Goal: Information Seeking & Learning: Learn about a topic

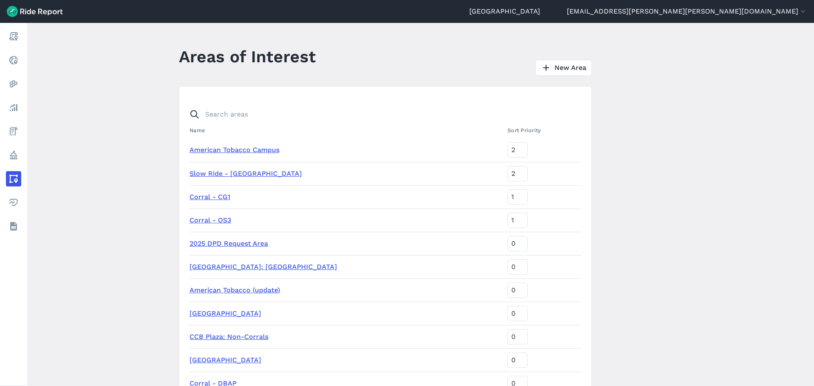
scroll to position [297, 0]
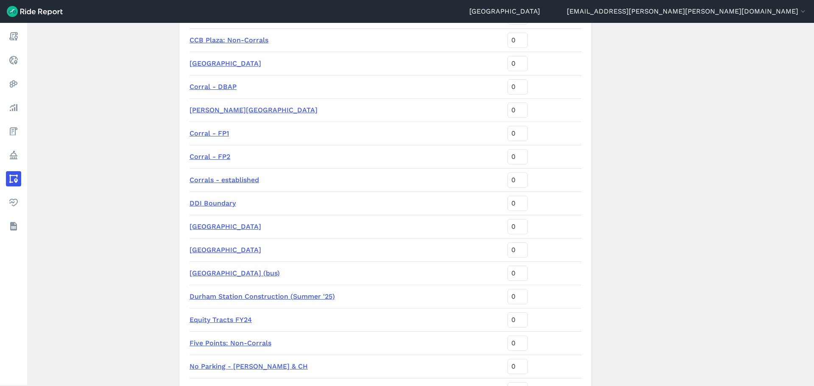
click at [106, 90] on main "Areas of Interest New Area Name Sort Priority American Tobacco Campus 2 Slow Ri…" at bounding box center [420, 204] width 787 height 363
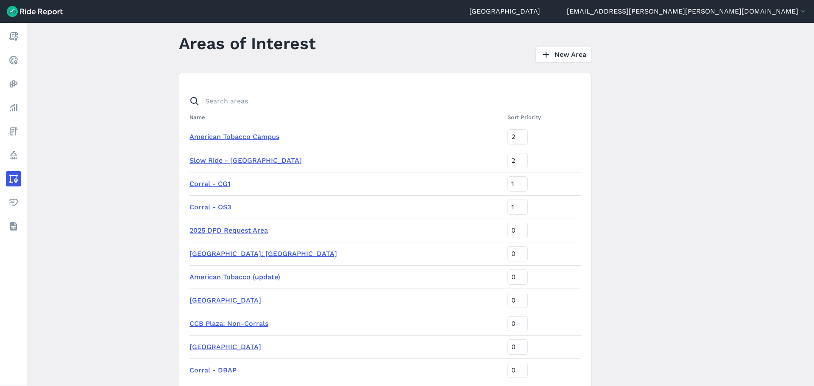
scroll to position [0, 0]
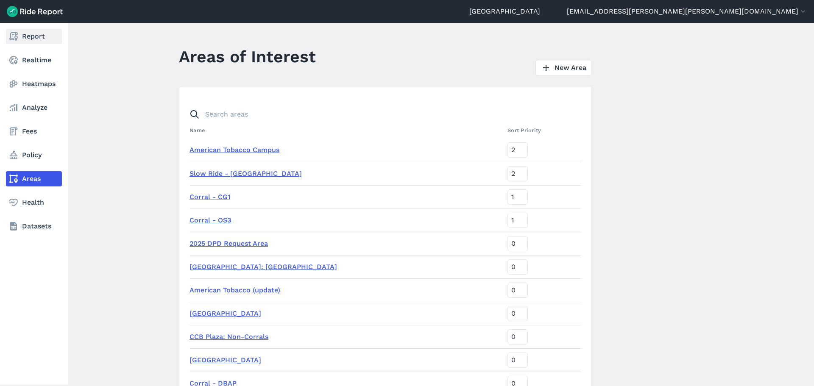
click at [33, 36] on link "Report" at bounding box center [34, 36] width 56 height 15
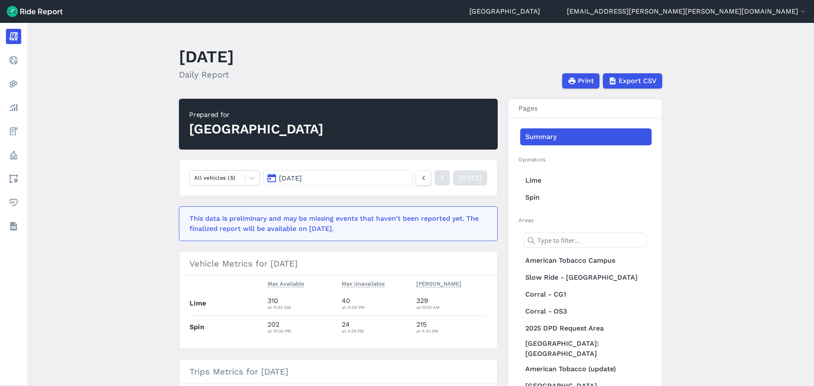
click at [386, 175] on button "[DATE]" at bounding box center [337, 177] width 149 height 15
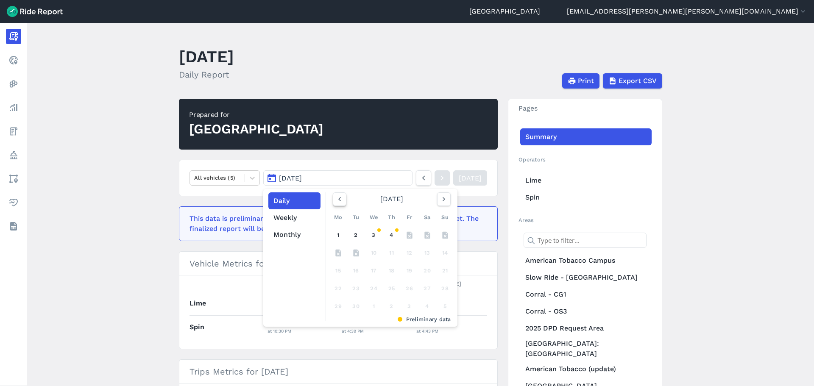
click at [337, 198] on icon "button" at bounding box center [339, 199] width 8 height 8
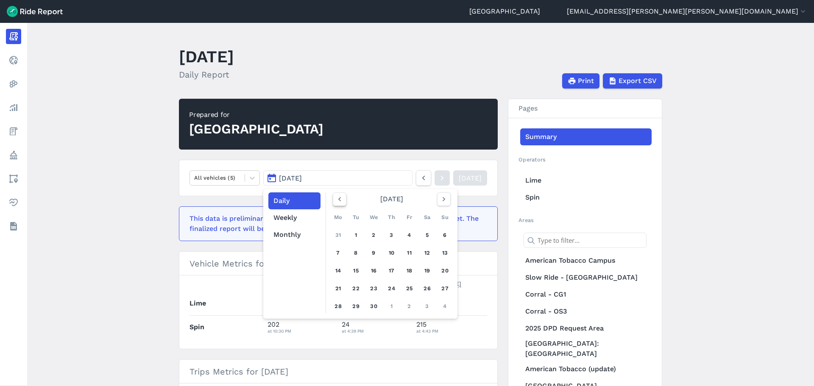
click at [337, 198] on icon "button" at bounding box center [339, 199] width 8 height 8
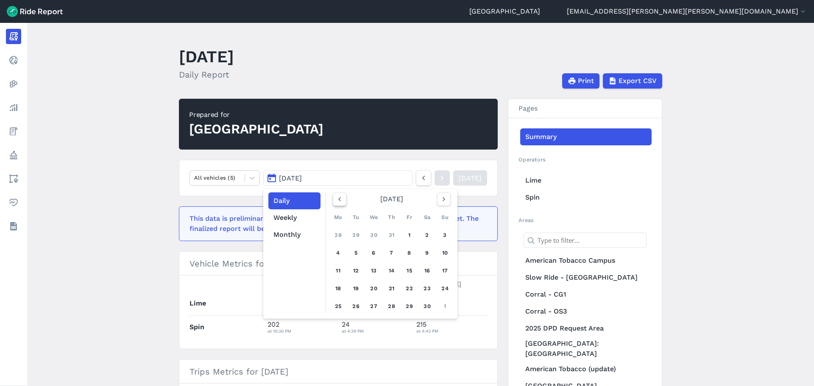
click at [337, 198] on icon "button" at bounding box center [339, 199] width 8 height 8
click at [338, 237] on link "1" at bounding box center [338, 235] width 14 height 14
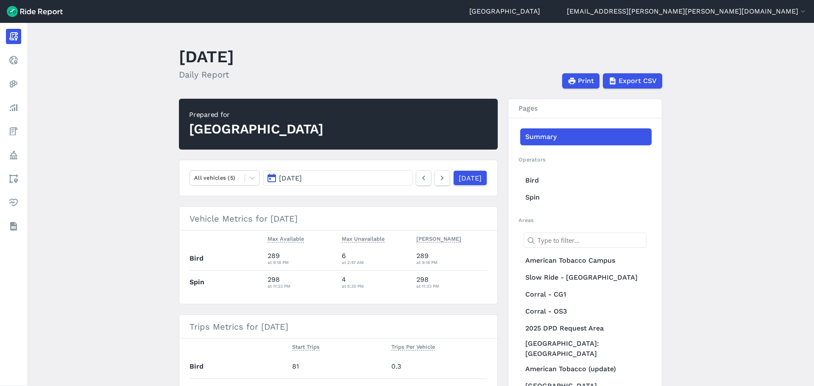
click at [383, 176] on button "[DATE]" at bounding box center [337, 177] width 149 height 15
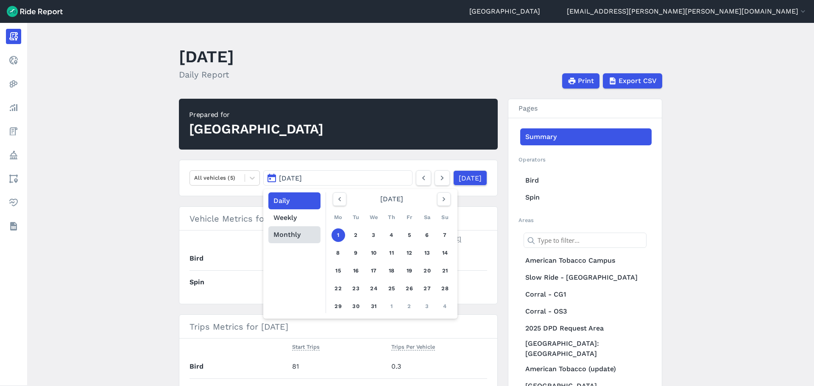
click at [301, 235] on button "Monthly" at bounding box center [294, 234] width 52 height 17
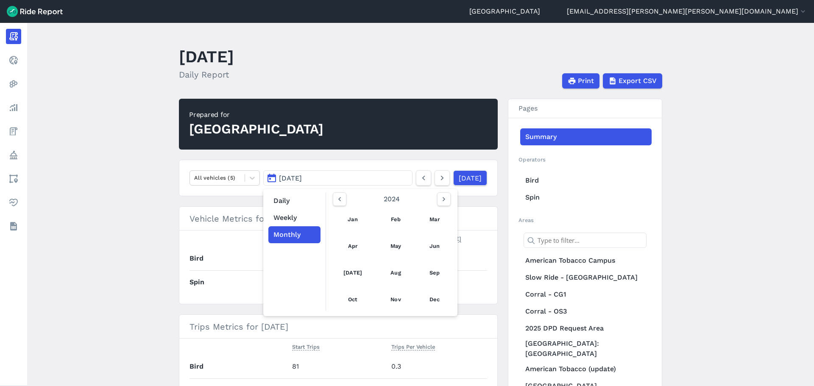
drag, startPoint x: 167, startPoint y: 166, endPoint x: 132, endPoint y: 159, distance: 35.8
click at [167, 166] on main "[DATE] Daily Report Print Export CSV Prepared for Durham All vehicles (5) [DATE…" at bounding box center [420, 204] width 787 height 363
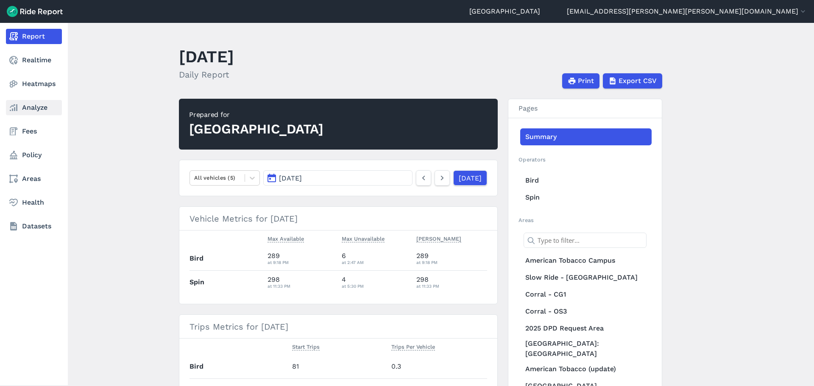
click at [17, 107] on use at bounding box center [14, 107] width 8 height 7
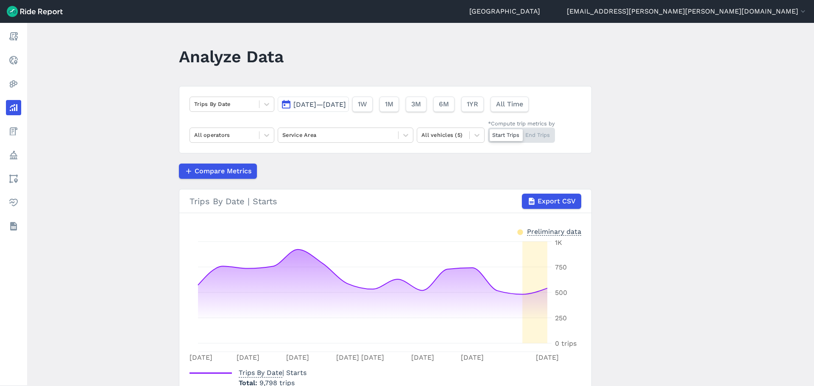
click at [314, 106] on span "[DATE]—[DATE]" at bounding box center [319, 104] width 53 height 8
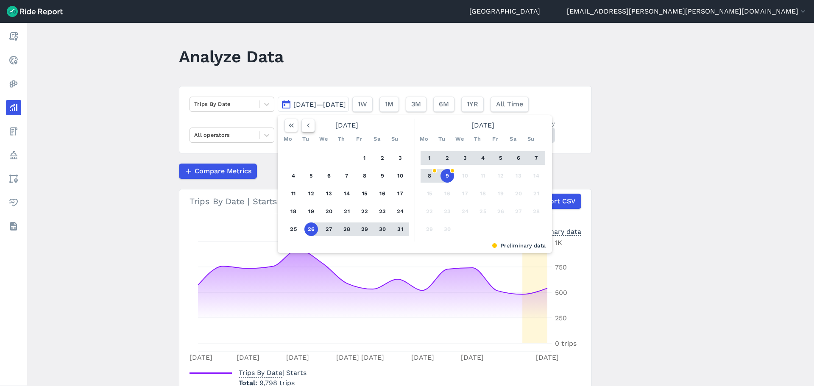
click at [306, 124] on icon "button" at bounding box center [308, 125] width 8 height 8
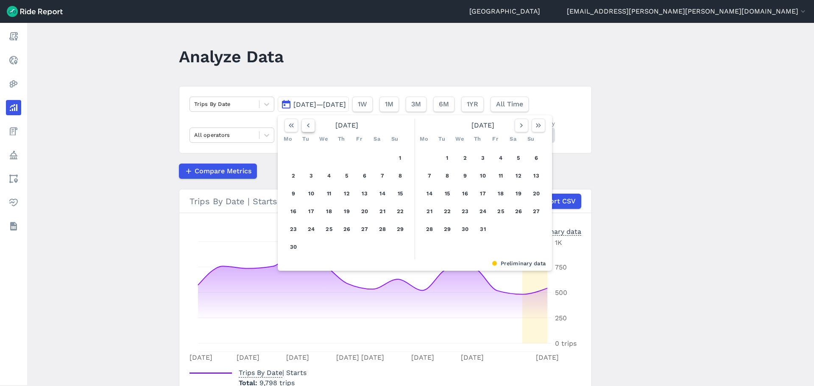
click at [306, 124] on icon "button" at bounding box center [308, 125] width 8 height 8
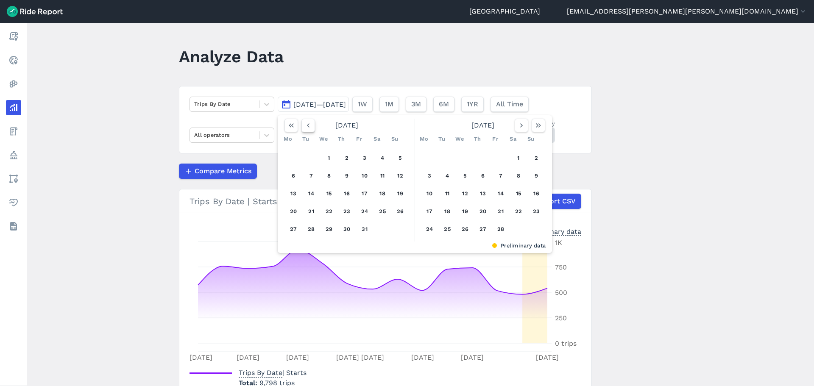
click at [306, 124] on icon "button" at bounding box center [308, 125] width 8 height 8
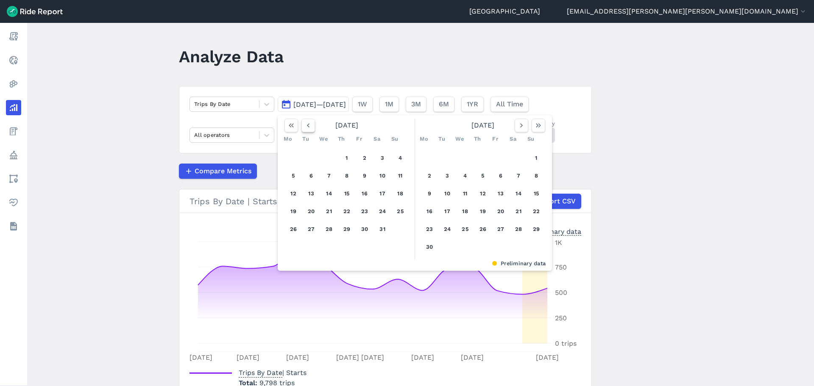
click at [306, 124] on icon "button" at bounding box center [308, 125] width 8 height 8
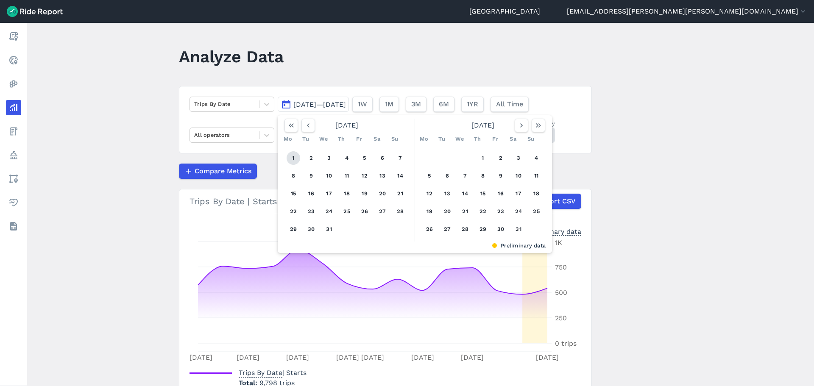
click at [291, 153] on button "1" at bounding box center [294, 158] width 14 height 14
click at [521, 127] on icon "button" at bounding box center [521, 125] width 8 height 8
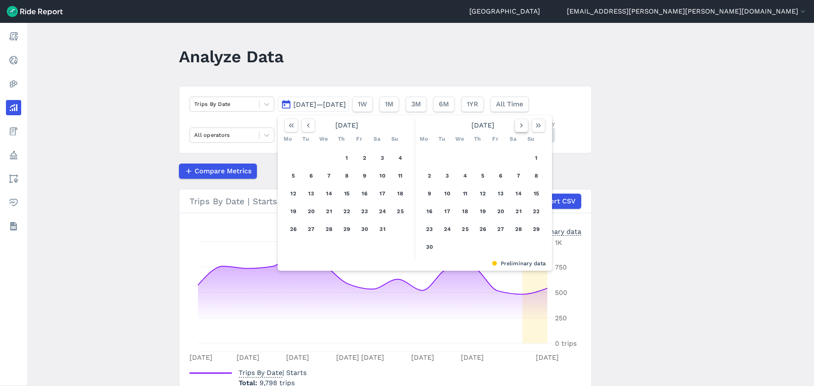
click at [521, 127] on icon "button" at bounding box center [521, 125] width 8 height 8
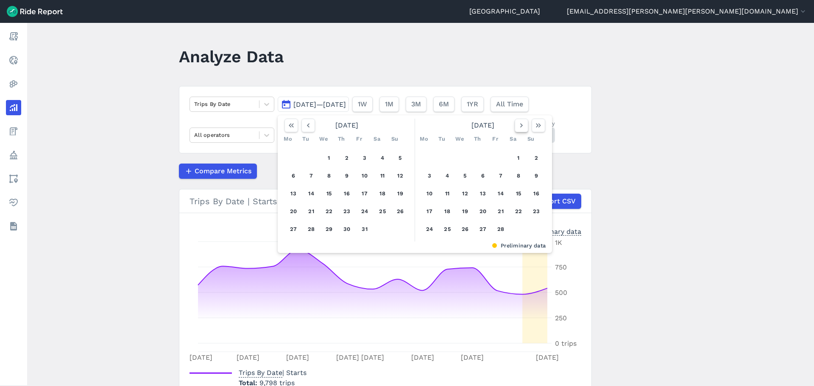
click at [521, 127] on icon "button" at bounding box center [521, 125] width 8 height 8
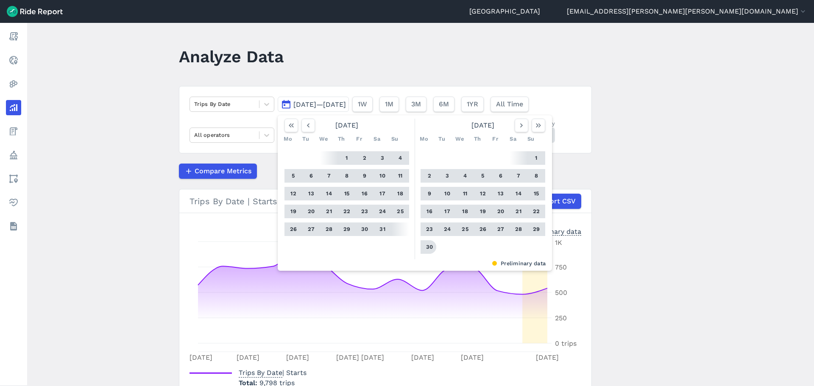
click at [432, 247] on button "30" at bounding box center [430, 247] width 14 height 14
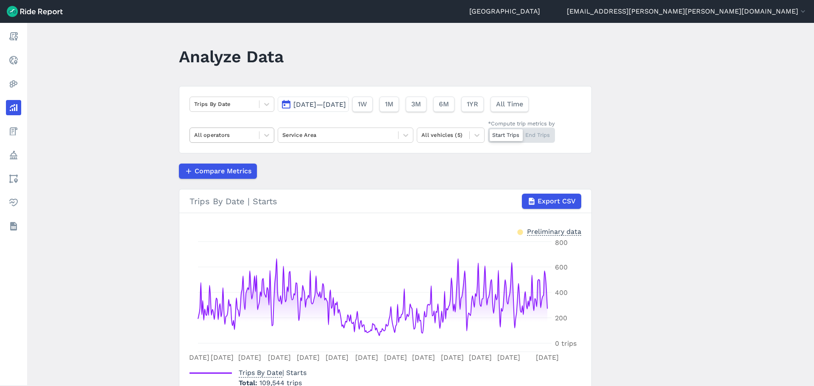
click at [254, 137] on div "All operators" at bounding box center [224, 134] width 69 height 13
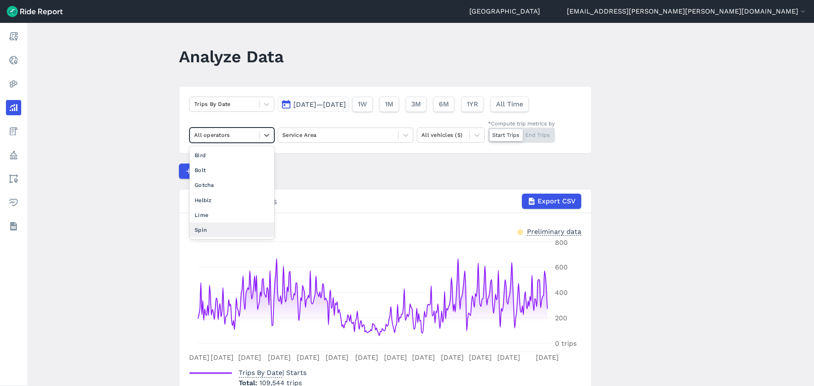
click at [214, 228] on div "Spin" at bounding box center [231, 230] width 85 height 15
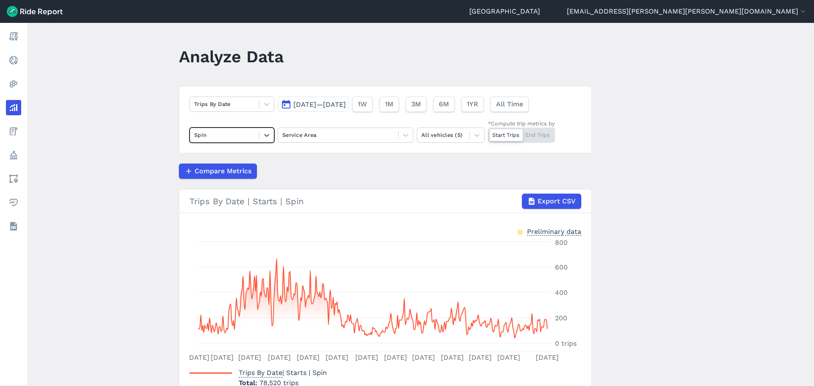
scroll to position [42, 0]
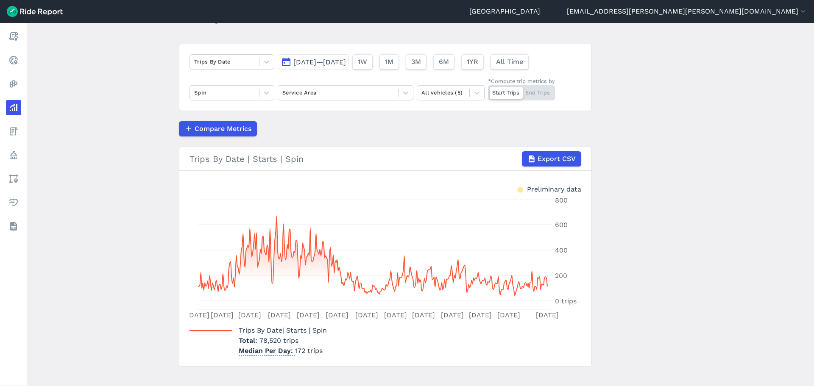
click at [688, 275] on main "Analyze Data Trips By Date [DATE]—[DATE] 1W 1M 3M 6M 1YR All Time Spin Service …" at bounding box center [420, 204] width 787 height 363
click at [106, 200] on main "Analyze Data Trips By Date [DATE]—[DATE] 1W 1M 3M 6M 1YR All Time Spin Service …" at bounding box center [420, 204] width 787 height 363
click at [214, 61] on div at bounding box center [224, 62] width 61 height 10
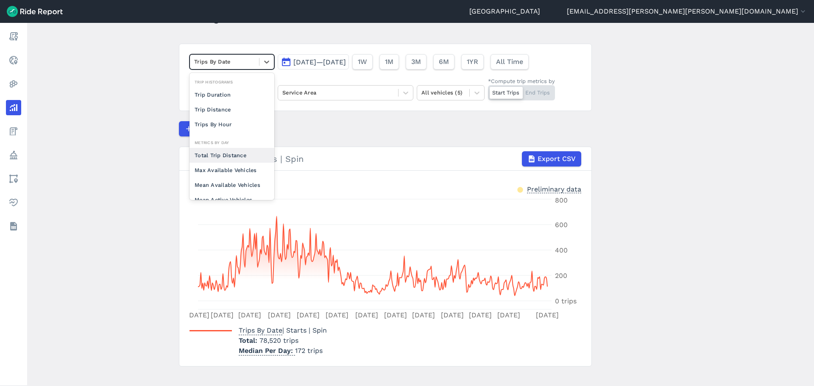
click at [223, 156] on div "Total Trip Distance" at bounding box center [231, 155] width 85 height 15
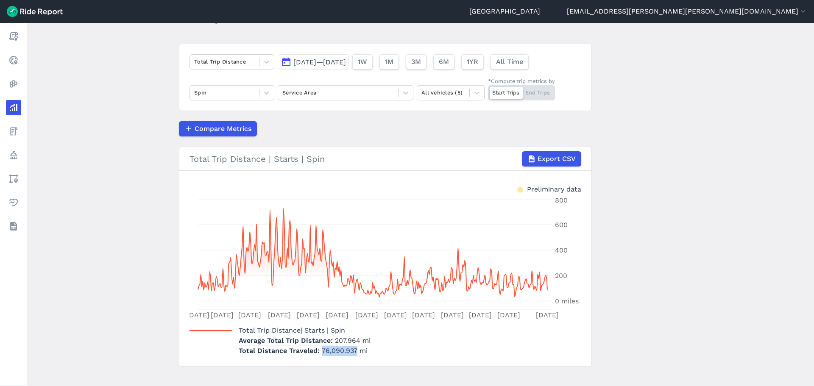
drag, startPoint x: 354, startPoint y: 350, endPoint x: 320, endPoint y: 348, distance: 34.0
click at [322, 348] on span "76,090.937 mi" at bounding box center [345, 351] width 46 height 8
copy span "76,090.937"
drag, startPoint x: 333, startPoint y: 340, endPoint x: 358, endPoint y: 340, distance: 24.6
click at [358, 340] on p "Average Total Trip Distance 207.964 mi" at bounding box center [305, 341] width 132 height 10
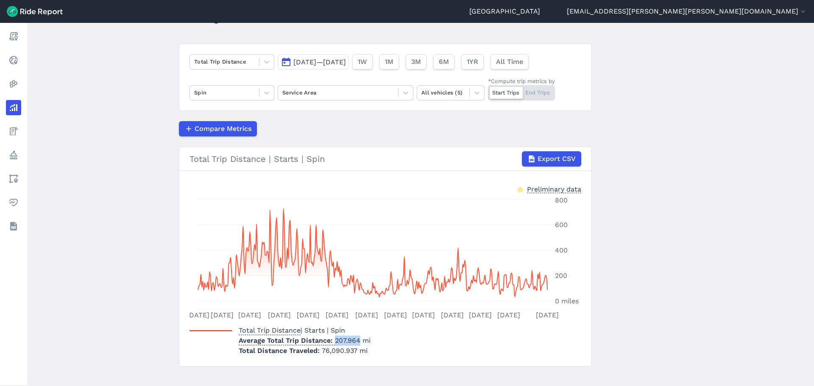
copy p "207.964"
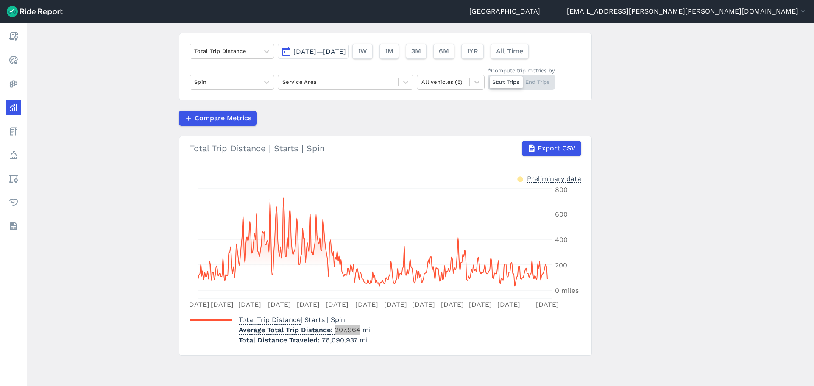
scroll to position [53, 0]
click at [223, 42] on div "Total Trip Distance [DATE]—[DATE] 1W 1M 3M 6M 1YR All Time Spin Service Area Al…" at bounding box center [385, 66] width 413 height 67
click at [223, 44] on div "Total Trip Distance" at bounding box center [231, 50] width 85 height 15
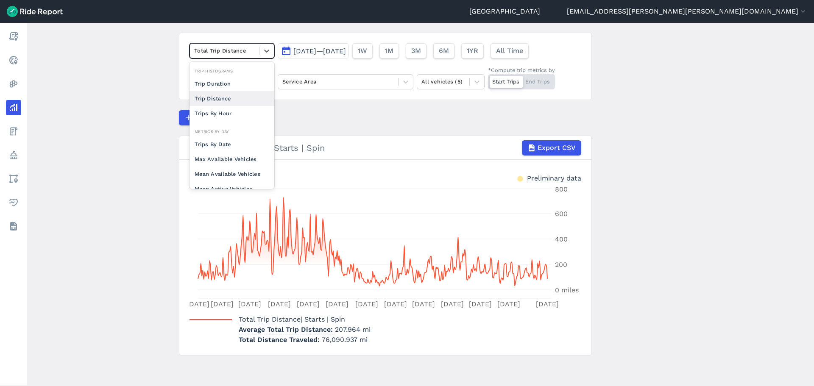
click at [222, 95] on div "Trip Distance" at bounding box center [231, 98] width 85 height 15
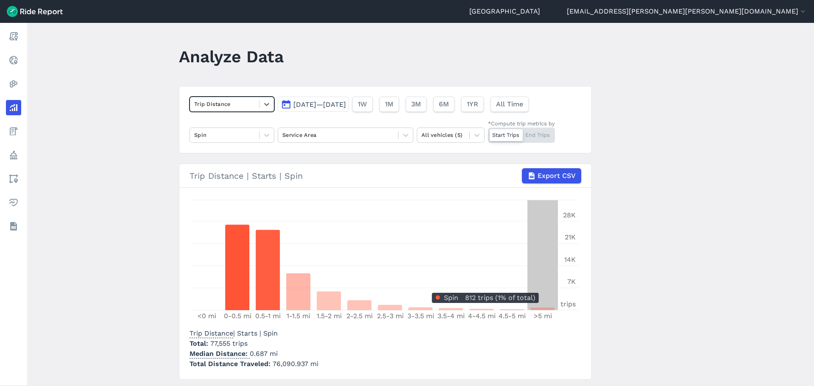
click at [545, 309] on icon at bounding box center [542, 309] width 24 height 3
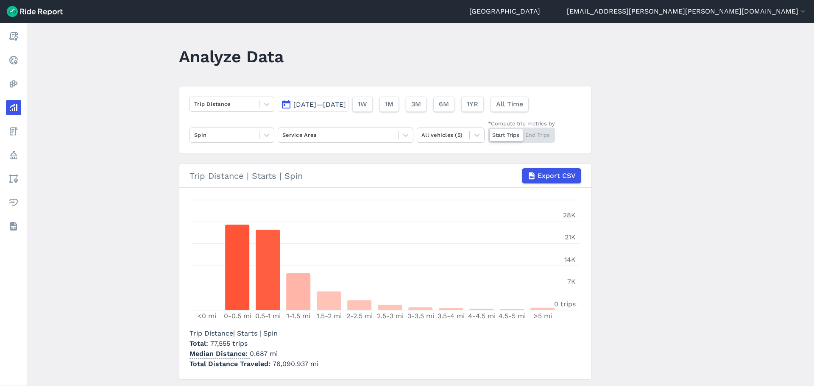
click at [682, 347] on main "Analyze Data Trip Distance [DATE]—[DATE] 1W 1M 3M 6M 1YR All Time Spin Service …" at bounding box center [420, 204] width 787 height 363
drag, startPoint x: 265, startPoint y: 353, endPoint x: 249, endPoint y: 353, distance: 16.5
click at [249, 353] on p "Median Distance 0.687 mi" at bounding box center [253, 354] width 129 height 10
copy p "0.687"
click at [216, 103] on div at bounding box center [224, 104] width 61 height 10
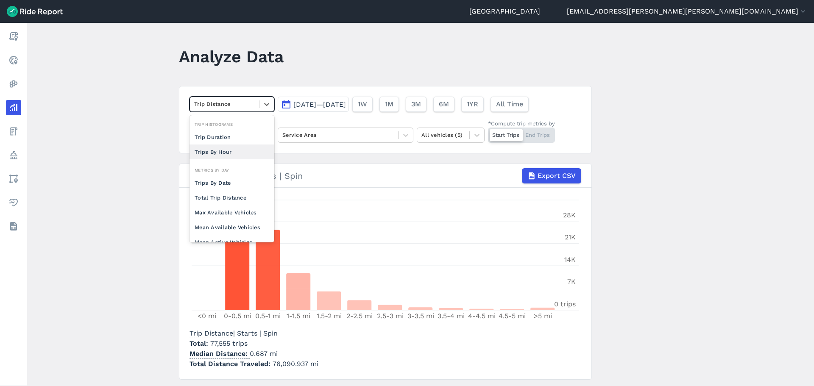
click at [217, 146] on div "Trips By Hour" at bounding box center [231, 152] width 85 height 15
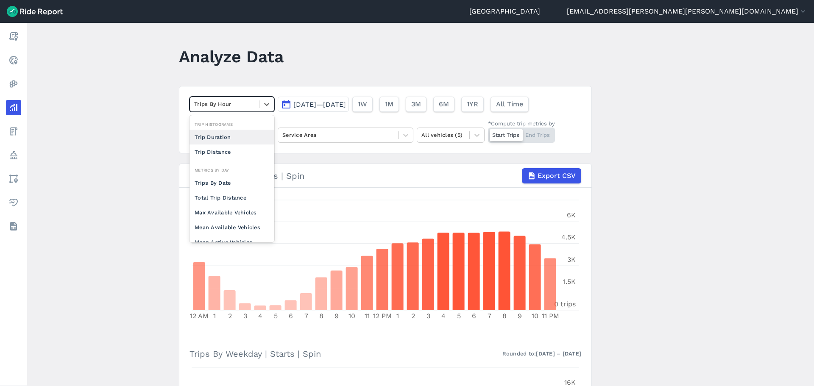
click at [203, 102] on div at bounding box center [224, 104] width 61 height 10
click at [211, 138] on div "Trip Duration" at bounding box center [231, 137] width 85 height 15
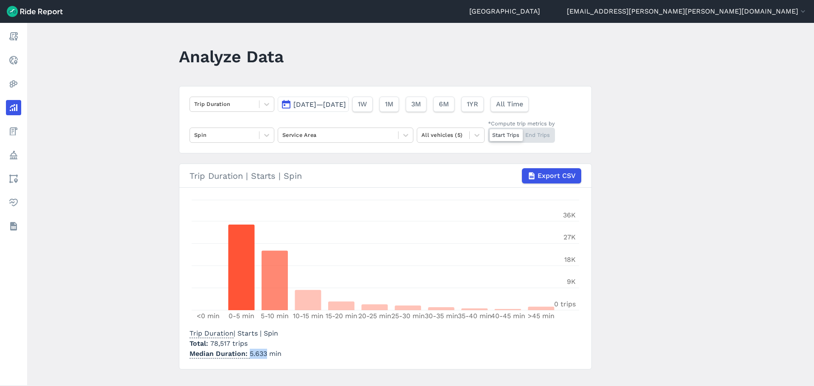
drag, startPoint x: 265, startPoint y: 354, endPoint x: 249, endPoint y: 351, distance: 16.9
click at [249, 351] on p "Median Duration 5.633 min" at bounding box center [235, 354] width 92 height 10
copy p "5.633"
click at [201, 104] on div at bounding box center [224, 104] width 61 height 10
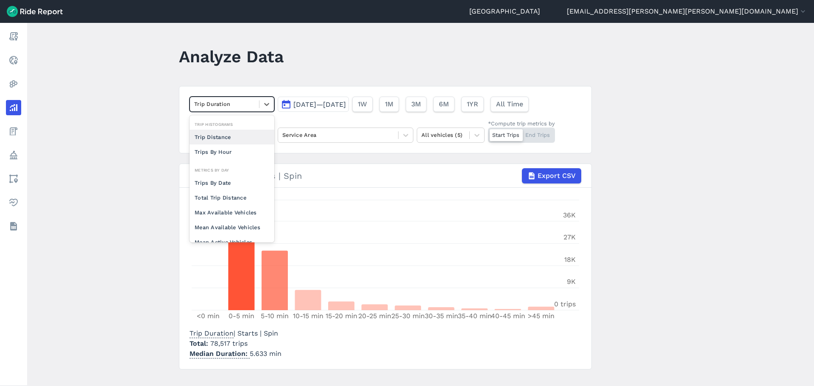
click at [208, 139] on div "Trip Distance" at bounding box center [231, 137] width 85 height 15
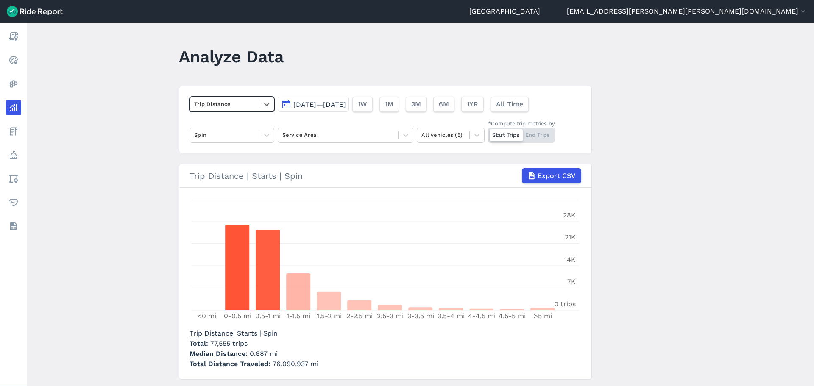
click at [140, 205] on main "Analyze Data option Trip Distance, selected. Select is focused ,type to refine …" at bounding box center [420, 204] width 787 height 363
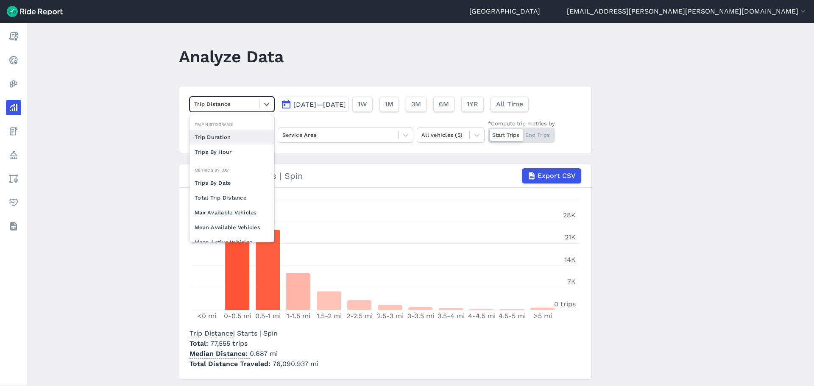
click at [217, 106] on div at bounding box center [224, 104] width 61 height 10
click at [212, 139] on div "Trip Duration" at bounding box center [231, 137] width 85 height 15
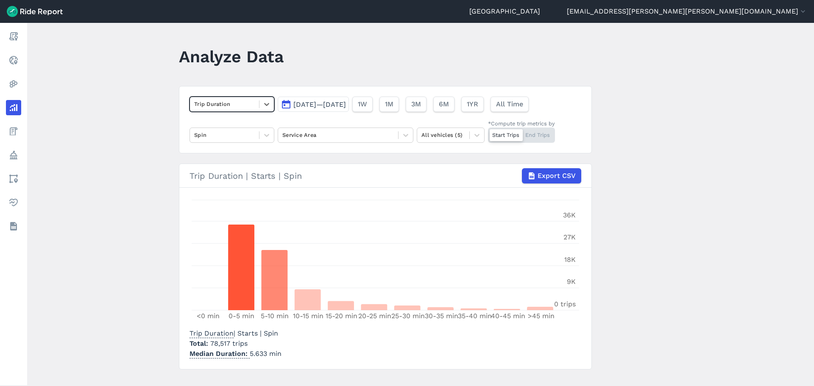
click at [121, 203] on main "Analyze Data option Trip Duration, selected. Select is focused ,type to refine …" at bounding box center [420, 204] width 787 height 363
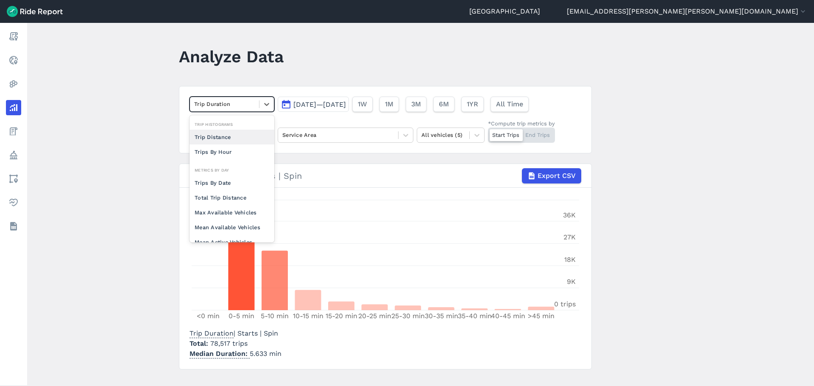
click at [227, 103] on div at bounding box center [224, 104] width 61 height 10
click at [221, 167] on div "Max Available Vehicles" at bounding box center [231, 170] width 85 height 15
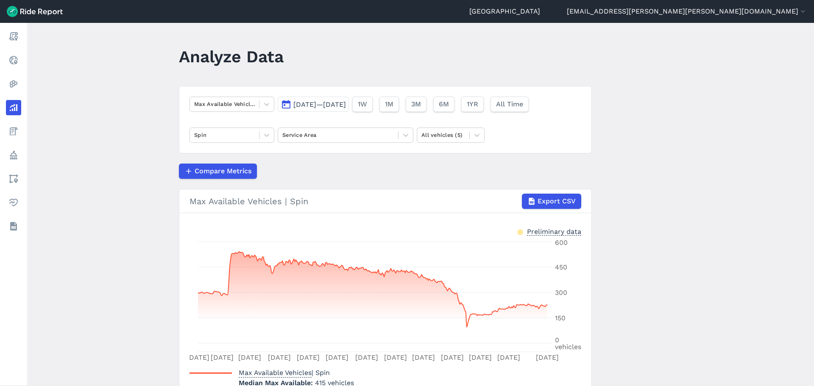
click at [114, 173] on main "Analyze Data Max Available Vehicles [DATE]—[DATE] 1W 1M 3M 6M 1YR All Time Spin…" at bounding box center [420, 204] width 787 height 363
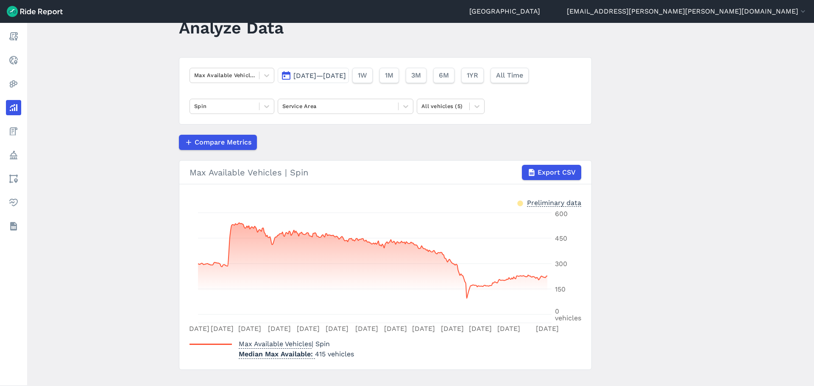
scroll to position [42, 0]
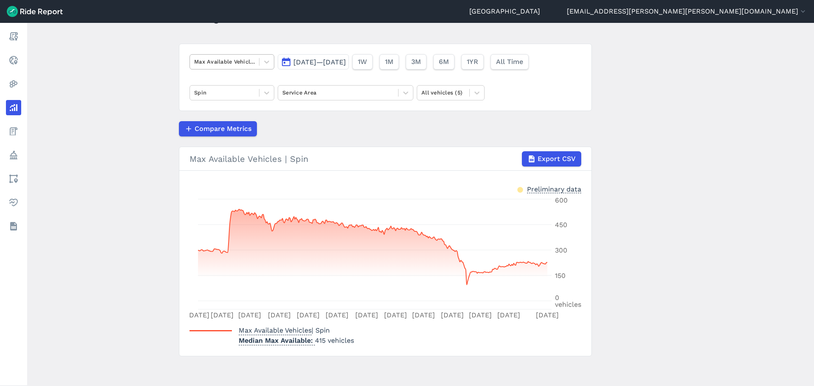
drag, startPoint x: 210, startPoint y: 61, endPoint x: 210, endPoint y: 67, distance: 5.9
click at [210, 60] on div at bounding box center [224, 62] width 61 height 10
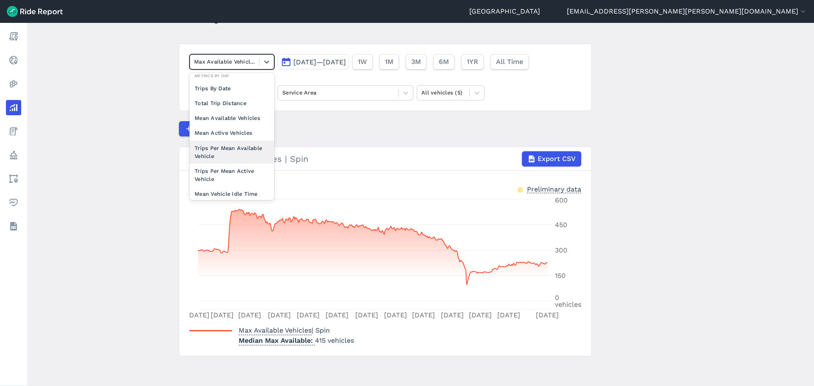
scroll to position [74, 0]
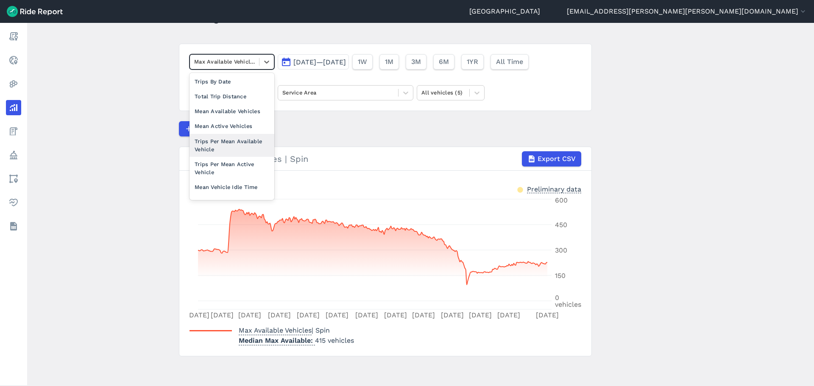
click at [220, 150] on div "Trips Per Mean Available Vehicle" at bounding box center [231, 145] width 85 height 23
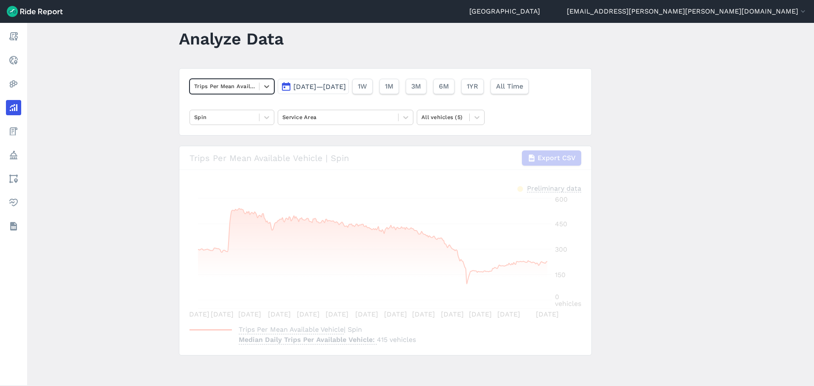
scroll to position [18, 0]
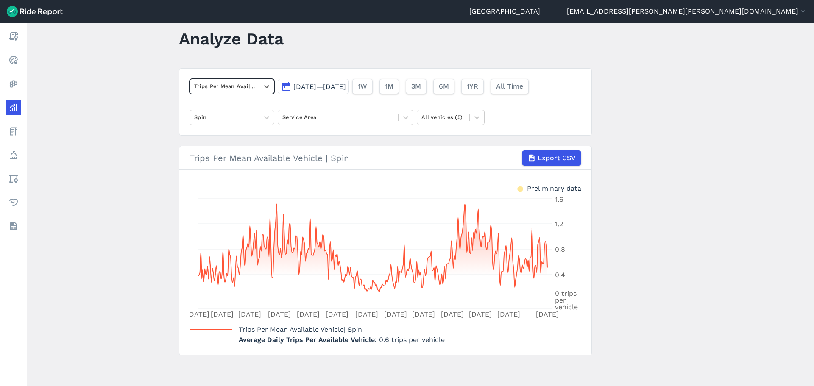
click at [85, 206] on main "Analyze Data option Trips Per Mean Available Vehicle, selected. Select is focus…" at bounding box center [420, 204] width 787 height 363
click at [643, 148] on main "Analyze Data Trips Per Mean Available Vehicle [DATE]—[DATE] 1W 1M 3M 6M 1YR All…" at bounding box center [420, 204] width 787 height 363
click at [223, 85] on div at bounding box center [224, 86] width 61 height 10
click at [223, 147] on div "Trips By Hour" at bounding box center [231, 149] width 85 height 15
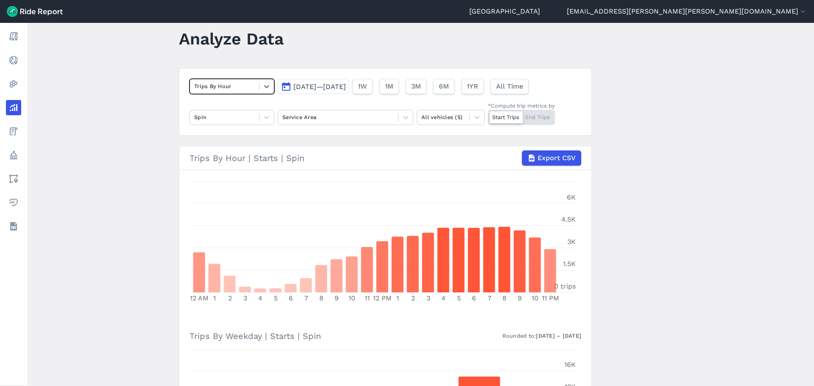
click at [115, 158] on main "Analyze Data option Trips By Hour, selected. Select is focused ,type to refine …" at bounding box center [420, 204] width 787 height 363
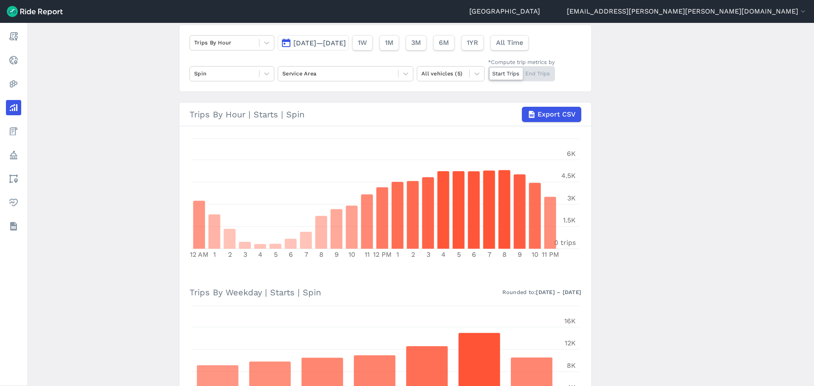
scroll to position [60, 0]
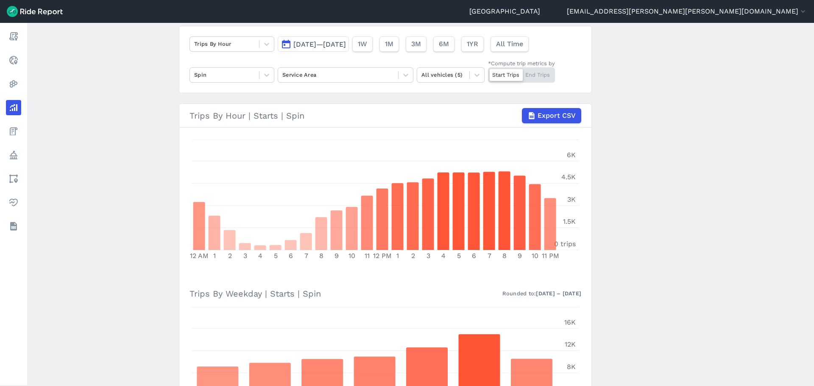
click at [76, 248] on main "Analyze Data Trips By Hour [DATE]—[DATE] 1W 1M 3M 6M 1YR All Time Spin Service …" at bounding box center [420, 204] width 787 height 363
click at [710, 204] on main "Analyze Data Trips By Hour [DATE]—[DATE] 1W 1M 3M 6M 1YR All Time Spin Service …" at bounding box center [420, 204] width 787 height 363
click at [564, 117] on span "Export CSV" at bounding box center [556, 116] width 38 height 10
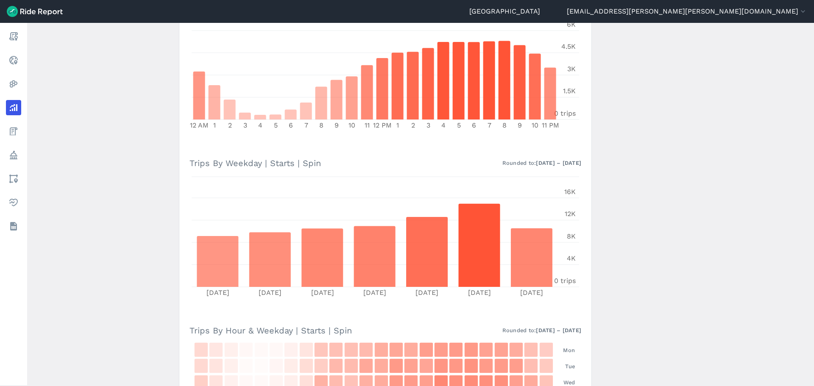
scroll to position [106, 0]
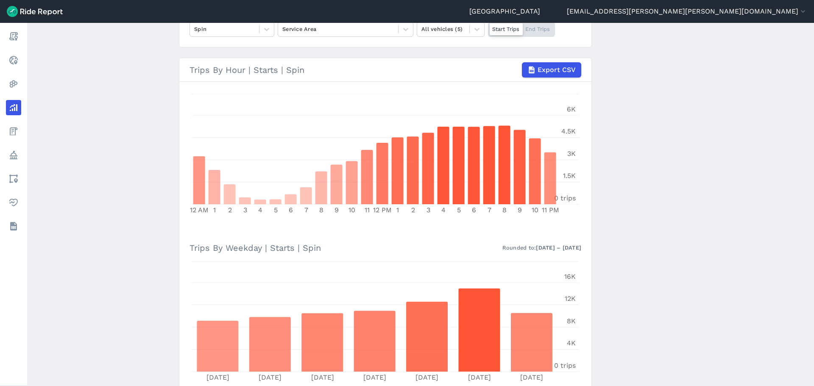
drag, startPoint x: 785, startPoint y: 106, endPoint x: 782, endPoint y: 66, distance: 40.8
click at [785, 106] on main "Analyze Data Trips By Hour [DATE]—[DATE] 1W 1M 3M 6M 1YR All Time Spin Service …" at bounding box center [420, 204] width 787 height 363
click at [635, 268] on main "Analyze Data Trips By Hour [DATE]—[DATE] 1W 1M 3M 6M 1YR All Time Spin Service …" at bounding box center [420, 204] width 787 height 363
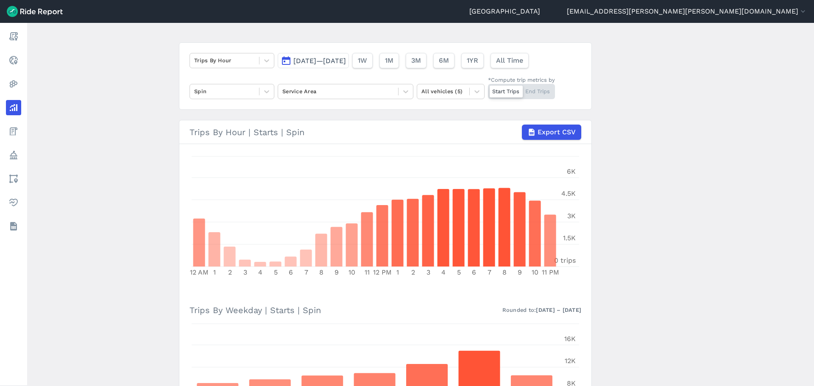
scroll to position [0, 0]
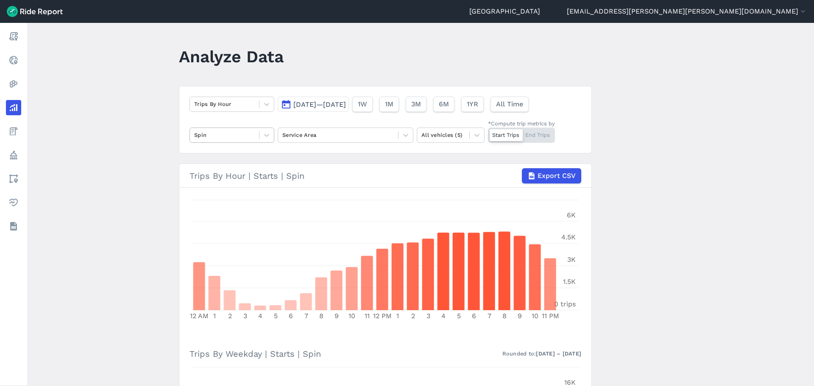
click at [218, 139] on div at bounding box center [224, 135] width 61 height 10
click at [216, 167] on div "Bird" at bounding box center [231, 170] width 85 height 15
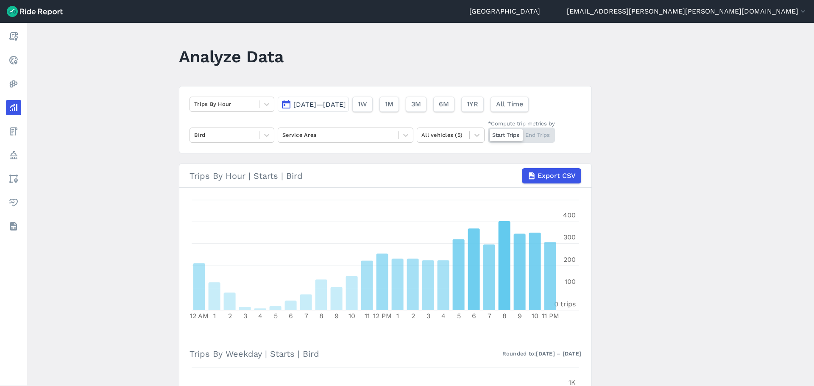
click at [668, 207] on main "Analyze Data Trips By Hour [DATE]—[DATE] 1W 1M 3M 6M 1YR All Time Bird Service …" at bounding box center [420, 204] width 787 height 363
click at [548, 173] on span "Export CSV" at bounding box center [556, 176] width 38 height 10
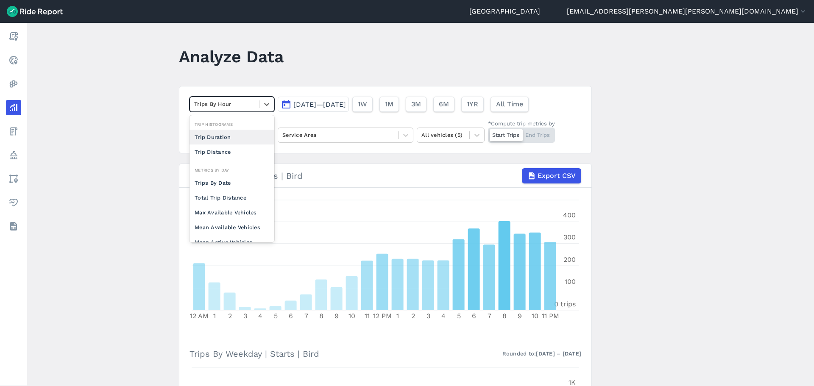
click at [253, 105] on div at bounding box center [224, 104] width 61 height 10
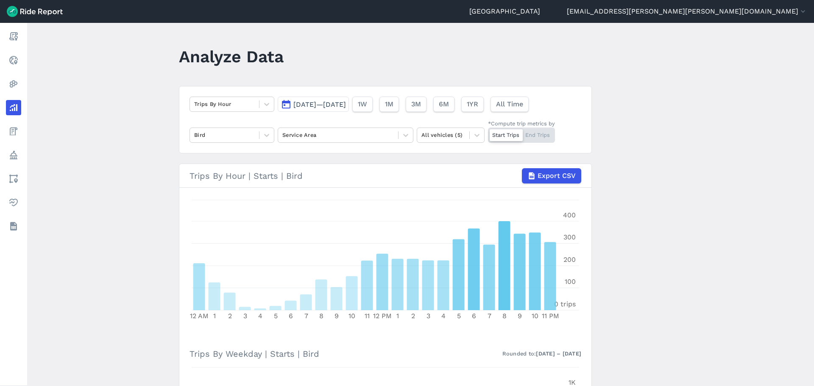
click at [687, 239] on main "Analyze Data Trips By Hour [DATE]—[DATE] 1W 1M 3M 6M 1YR All Time Bird Service …" at bounding box center [420, 204] width 787 height 363
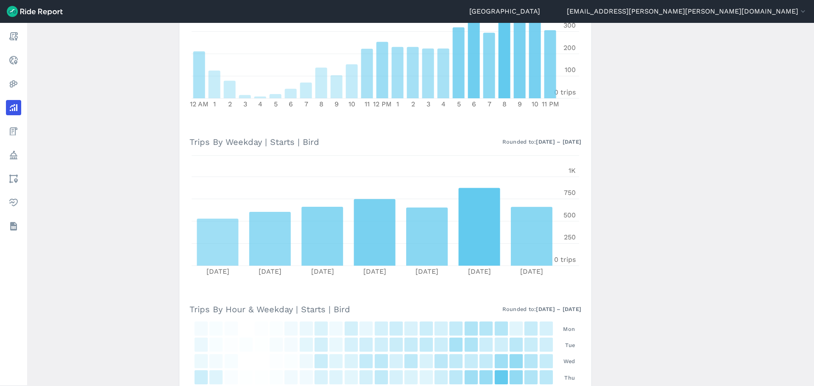
scroll to position [254, 0]
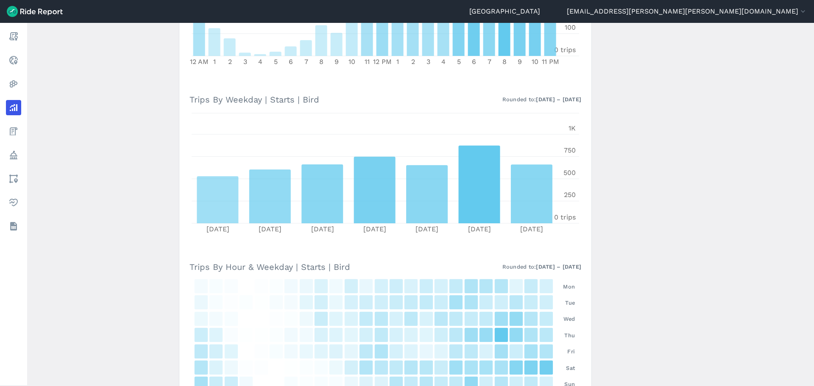
click at [162, 143] on main "Analyze Data Trips By Hour [DATE]—[DATE] 1W 1M 3M 6M 1YR All Time Bird Service …" at bounding box center [420, 204] width 787 height 363
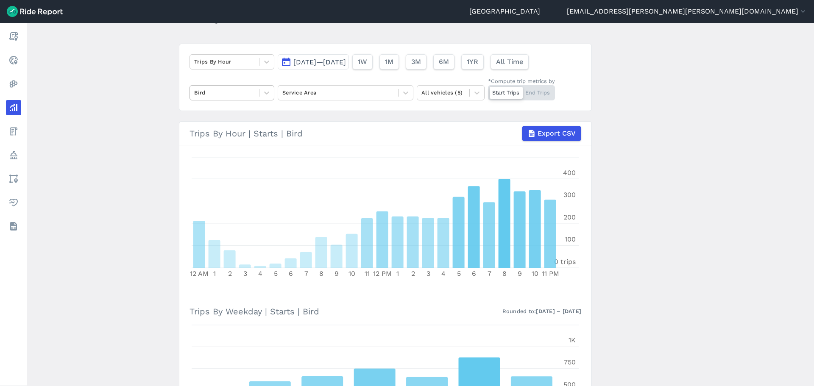
click at [214, 94] on div at bounding box center [224, 93] width 61 height 10
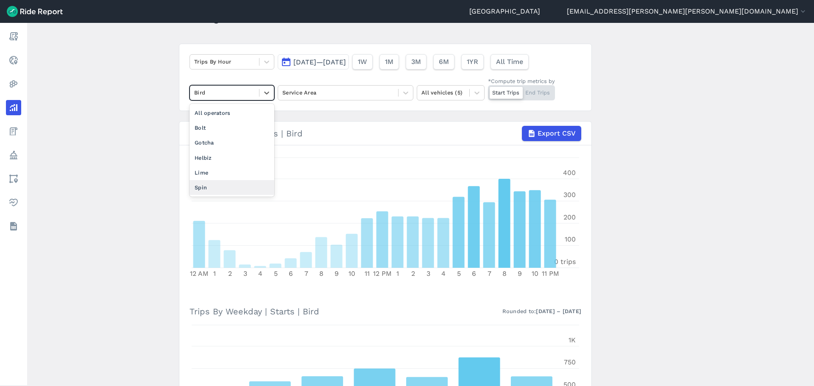
click at [207, 186] on div "Spin" at bounding box center [231, 187] width 85 height 15
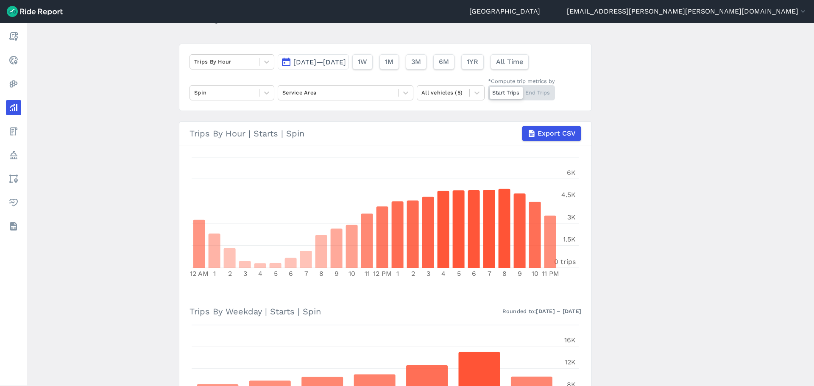
click at [672, 197] on main "Analyze Data Trips By Hour [DATE]—[DATE] 1W 1M 3M 6M 1YR All Time Spin Service …" at bounding box center [420, 204] width 787 height 363
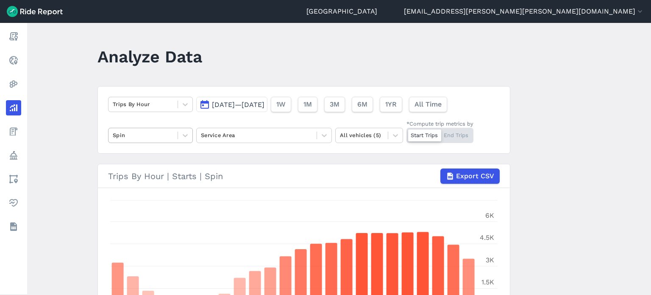
click at [134, 130] on div at bounding box center [143, 135] width 61 height 10
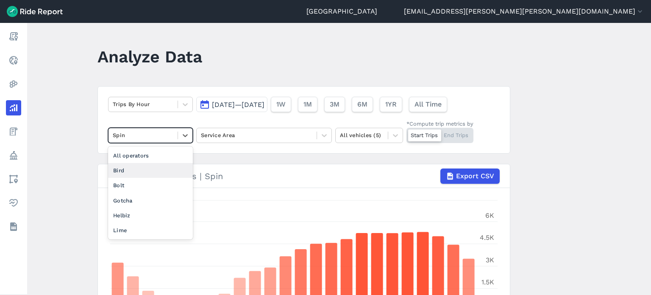
click at [124, 171] on div "Bird" at bounding box center [150, 170] width 85 height 15
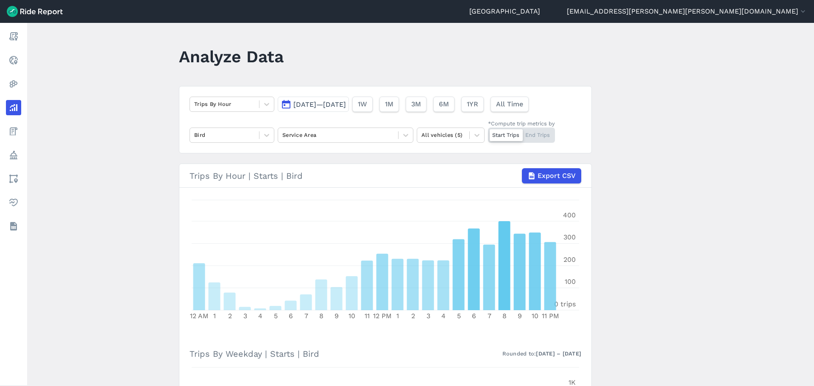
click at [660, 270] on main "Analyze Data Trips By Hour [DATE]—[DATE] 1W 1M 3M 6M 1YR All Time Bird Service …" at bounding box center [420, 204] width 787 height 363
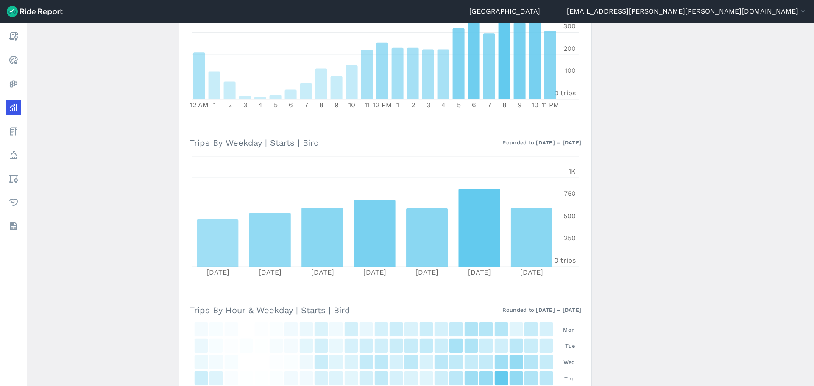
scroll to position [212, 0]
click at [730, 220] on main "Analyze Data Trips By Hour [DATE]—[DATE] 1W 1M 3M 6M 1YR All Time Bird Service …" at bounding box center [420, 204] width 787 height 363
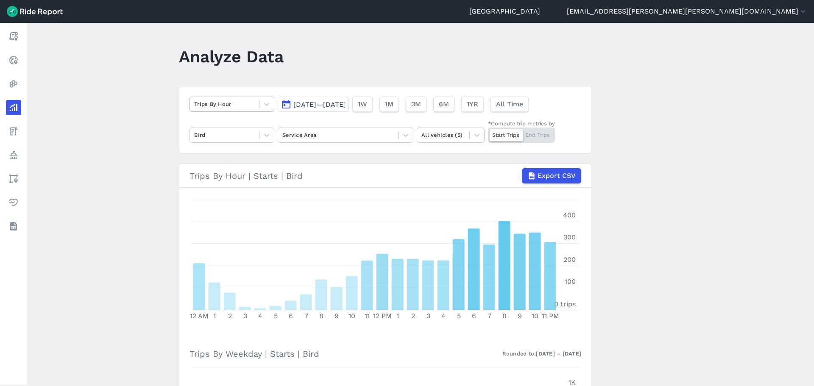
click at [226, 108] on div at bounding box center [224, 104] width 61 height 10
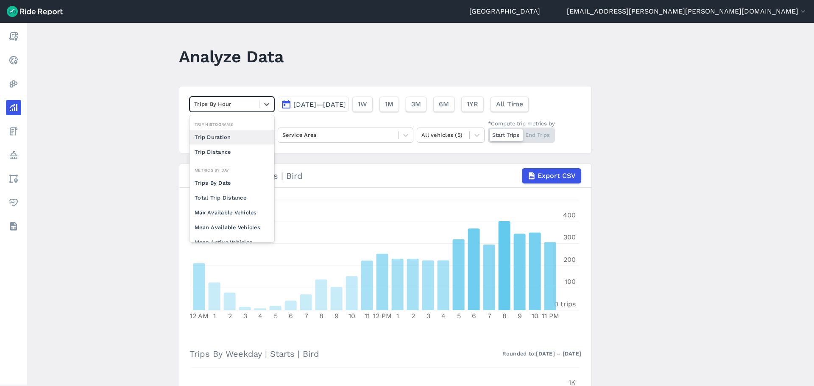
click at [224, 136] on div "Trip Duration" at bounding box center [231, 137] width 85 height 15
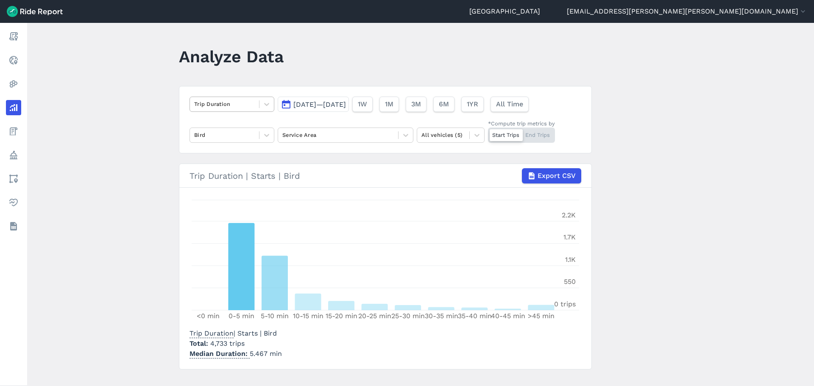
click at [240, 106] on div at bounding box center [224, 104] width 61 height 10
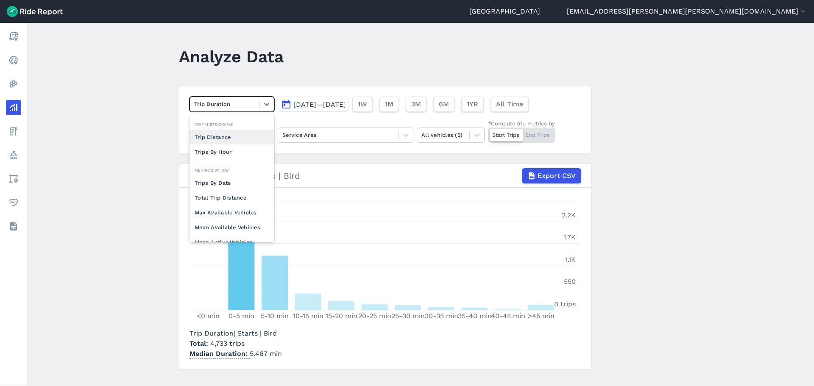
click at [227, 138] on div "Trip Distance" at bounding box center [231, 137] width 85 height 15
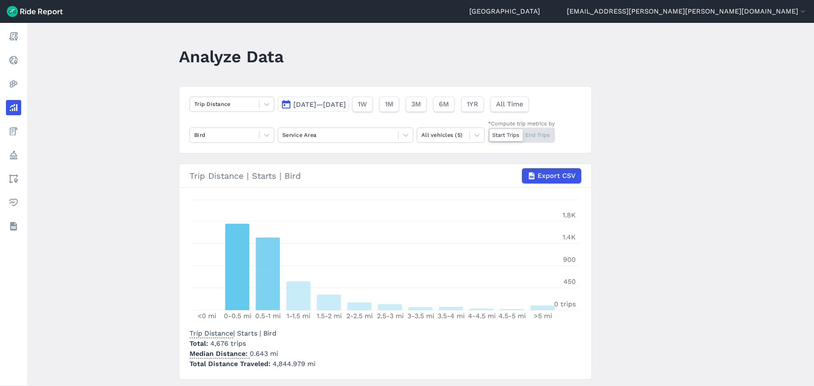
click at [278, 364] on span "4,844.979 mi" at bounding box center [294, 364] width 43 height 8
drag, startPoint x: 301, startPoint y: 363, endPoint x: 271, endPoint y: 363, distance: 30.1
click at [273, 363] on span "4,844.979 mi" at bounding box center [294, 364] width 43 height 8
copy span "4,844.979"
click at [140, 221] on main "Analyze Data Trip Distance [DATE]—[DATE] 1W 1M 3M 6M 1YR All Time Bird Service …" at bounding box center [420, 204] width 787 height 363
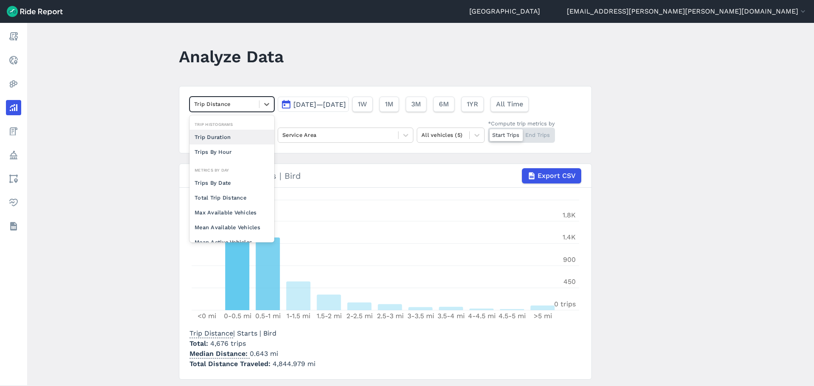
click at [226, 103] on div at bounding box center [224, 104] width 61 height 10
click at [224, 178] on div "Trips By Date" at bounding box center [231, 182] width 85 height 15
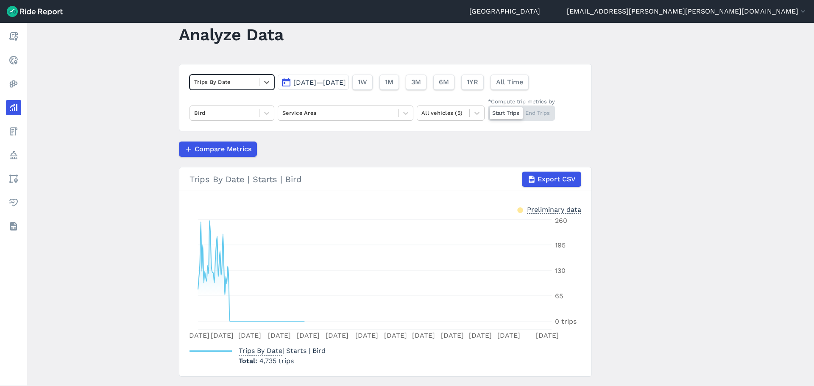
scroll to position [43, 0]
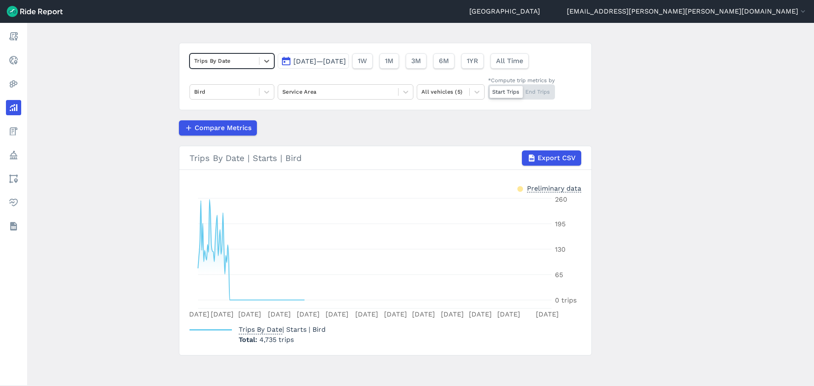
click at [292, 339] on p "Total 4,735 trips" at bounding box center [282, 340] width 87 height 10
drag, startPoint x: 275, startPoint y: 340, endPoint x: 258, endPoint y: 339, distance: 17.0
click at [259, 339] on span "4,735 trips" at bounding box center [276, 340] width 34 height 8
copy span "4,735"
click at [224, 65] on div at bounding box center [224, 61] width 61 height 10
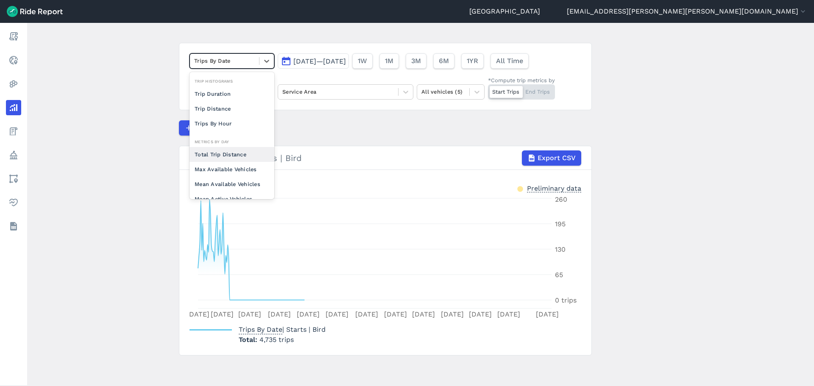
click at [230, 157] on div "Total Trip Distance" at bounding box center [231, 154] width 85 height 15
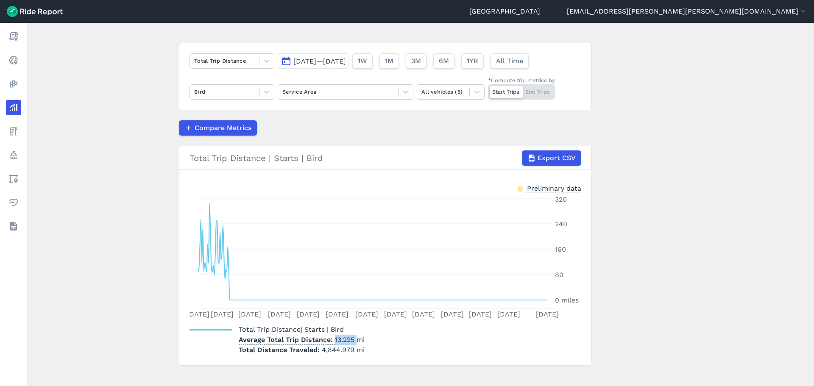
drag, startPoint x: 333, startPoint y: 338, endPoint x: 356, endPoint y: 337, distance: 22.9
click at [356, 337] on p "Average Total Trip Distance 13.225 mi" at bounding box center [302, 340] width 126 height 10
copy p "13.225"
click at [207, 86] on div "Bird" at bounding box center [224, 91] width 69 height 13
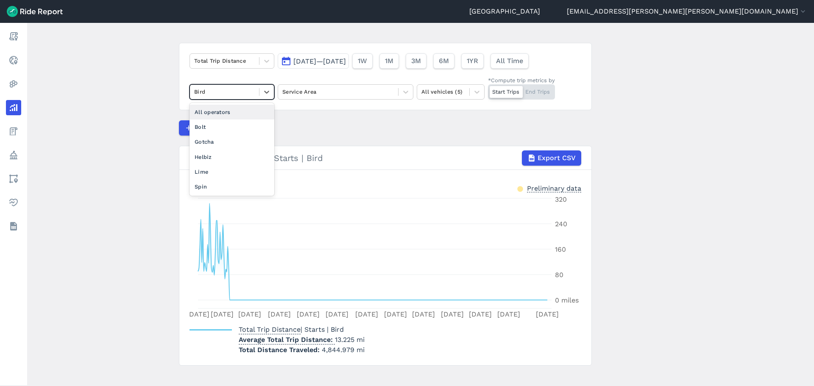
click at [157, 78] on main "Analyze Data Total Trip Distance [DATE]—[DATE] 1W 1M 3M 6M 1YR All Time option …" at bounding box center [420, 204] width 787 height 363
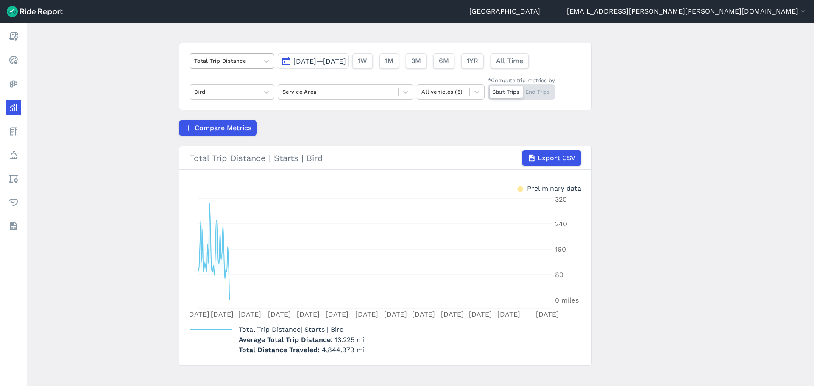
click at [207, 58] on div at bounding box center [224, 61] width 61 height 10
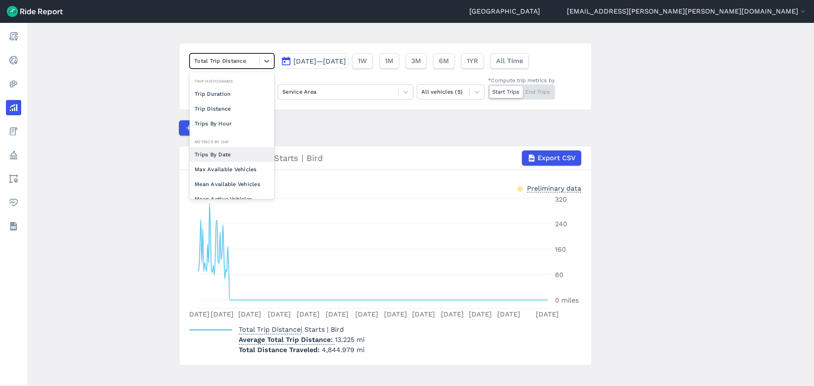
click at [223, 153] on div "Trips By Date" at bounding box center [231, 154] width 85 height 15
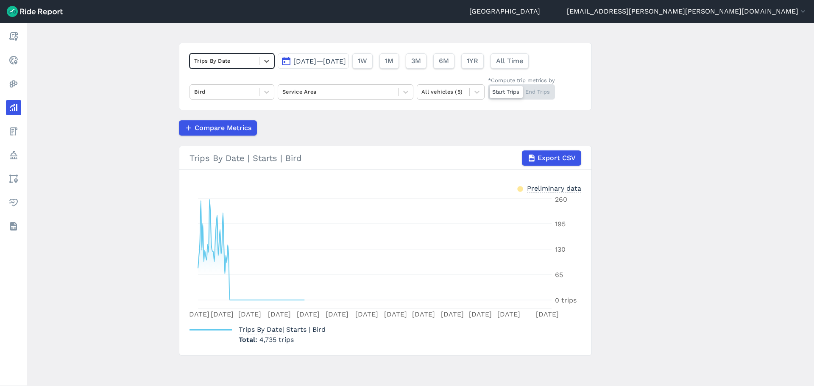
click at [103, 160] on main "Analyze Data option Trips By Date, selected. Select is focused ,type to refine …" at bounding box center [420, 204] width 787 height 363
click at [654, 290] on main "Analyze Data Trips By Date [DATE]—[DATE] 1W 1M 3M 6M 1YR All Time Bird Service …" at bounding box center [420, 204] width 787 height 363
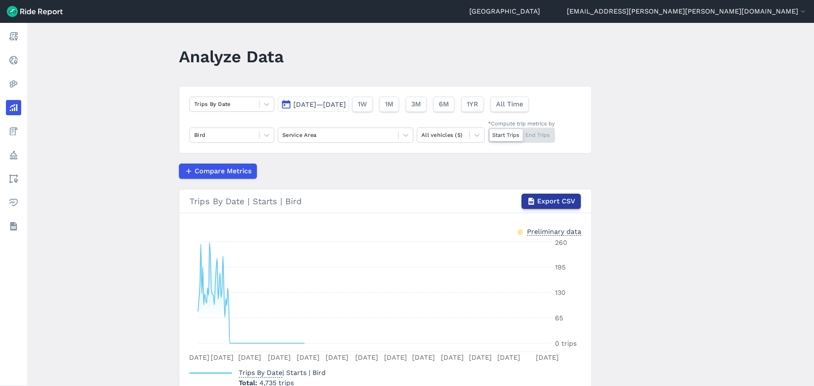
click at [566, 202] on span "Export CSV" at bounding box center [556, 201] width 38 height 10
click at [253, 133] on div "Bird" at bounding box center [224, 134] width 69 height 13
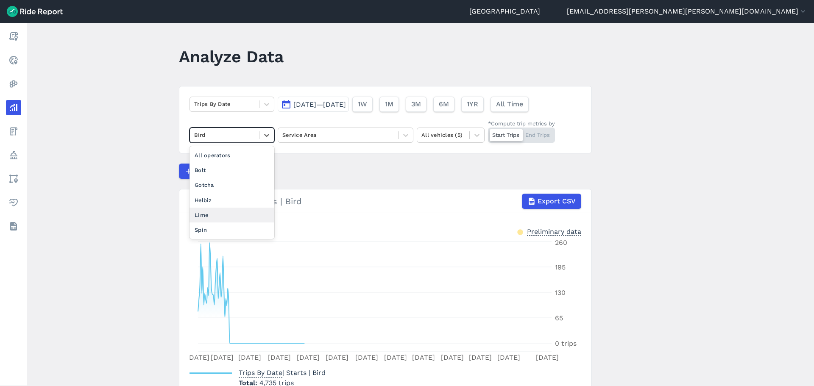
click at [214, 214] on div "Lime" at bounding box center [231, 215] width 85 height 15
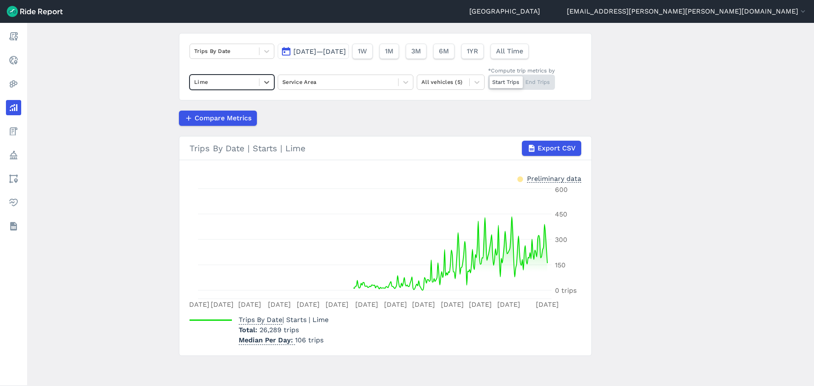
scroll to position [53, 0]
drag, startPoint x: 280, startPoint y: 330, endPoint x: 258, endPoint y: 330, distance: 21.6
click at [259, 330] on span "26,289 trips" at bounding box center [278, 330] width 39 height 8
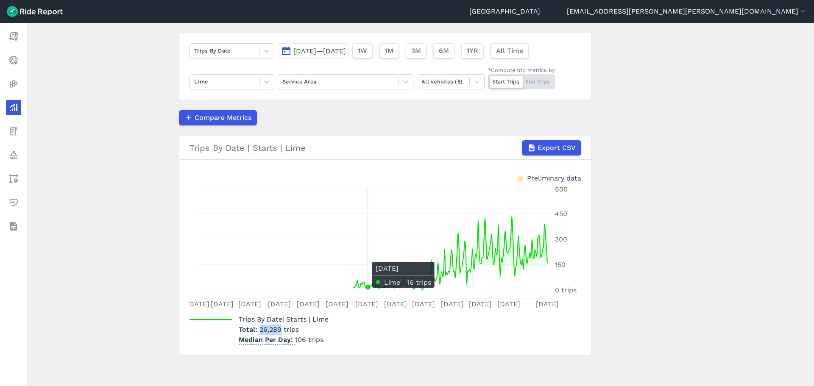
copy span "26,289"
drag, startPoint x: 303, startPoint y: 341, endPoint x: 294, endPoint y: 339, distance: 9.2
click at [294, 339] on p "Median Per Day 106 trips" at bounding box center [284, 340] width 90 height 10
copy p "106"
click at [137, 84] on main "Analyze Data Trips By Date [DATE]—[DATE] 1W 1M 3M 6M 1YR All Time Lime Service …" at bounding box center [420, 204] width 787 height 363
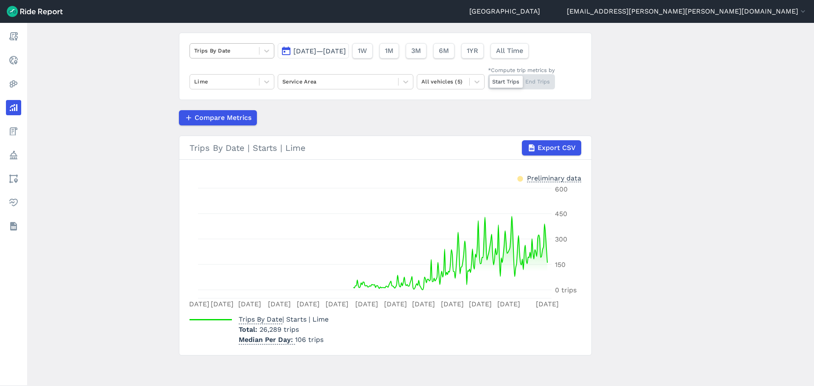
click at [212, 50] on div at bounding box center [224, 51] width 61 height 10
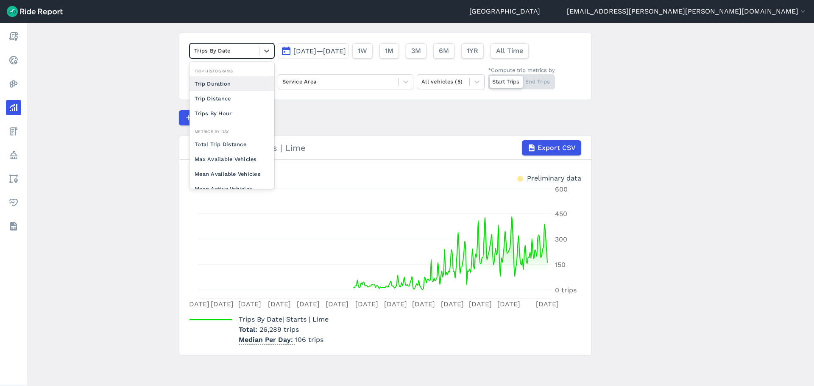
click at [212, 82] on div "Trip Duration" at bounding box center [231, 83] width 85 height 15
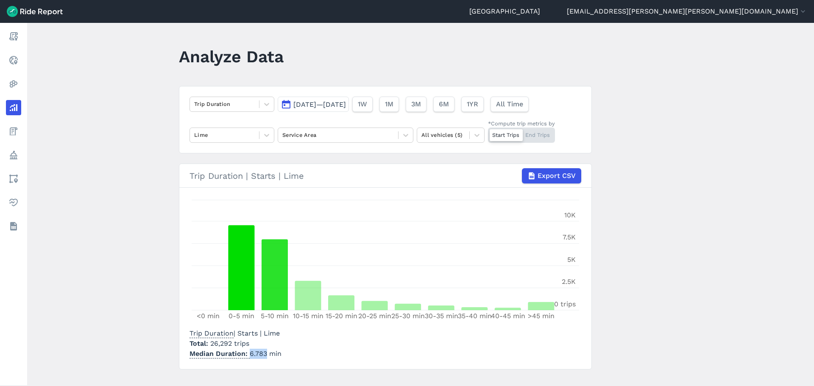
drag, startPoint x: 263, startPoint y: 354, endPoint x: 249, endPoint y: 354, distance: 14.0
click at [249, 354] on p "Median Duration 6.783 min" at bounding box center [235, 354] width 92 height 10
copy p "6.783"
drag, startPoint x: 334, startPoint y: 357, endPoint x: 273, endPoint y: 343, distance: 63.4
click at [334, 357] on div "Trip Duration | Starts | Lime Total 26,292 trips Median Duration 6.783 min" at bounding box center [385, 342] width 392 height 34
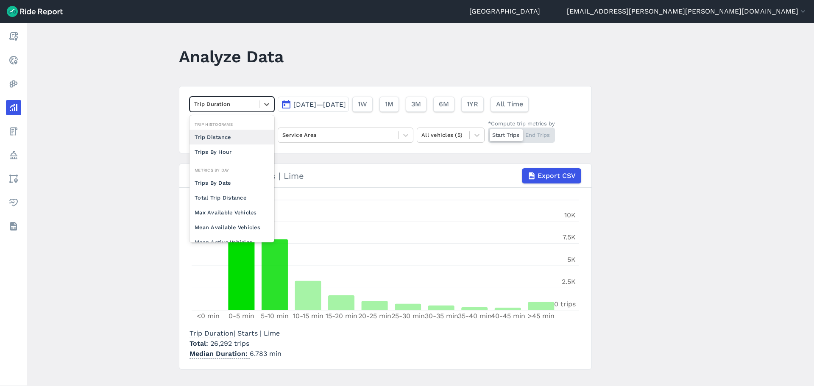
click at [245, 102] on div at bounding box center [224, 104] width 61 height 10
click at [226, 139] on div "Trip Distance" at bounding box center [231, 137] width 85 height 15
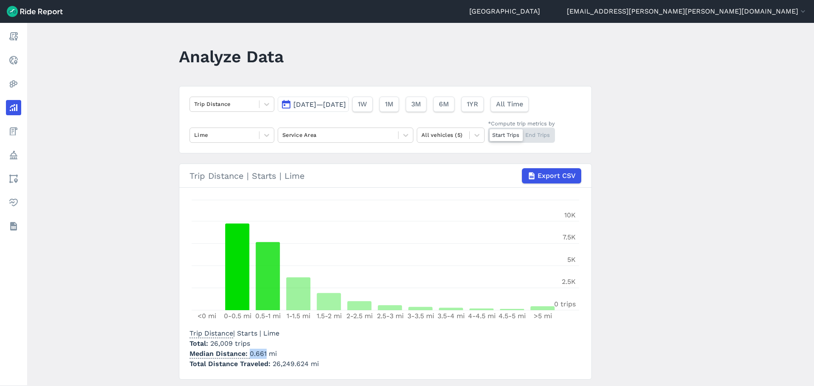
drag, startPoint x: 265, startPoint y: 352, endPoint x: 249, endPoint y: 350, distance: 15.9
click at [249, 350] on p "Median Distance 0.661 mi" at bounding box center [253, 354] width 129 height 10
click at [225, 105] on div at bounding box center [224, 104] width 61 height 10
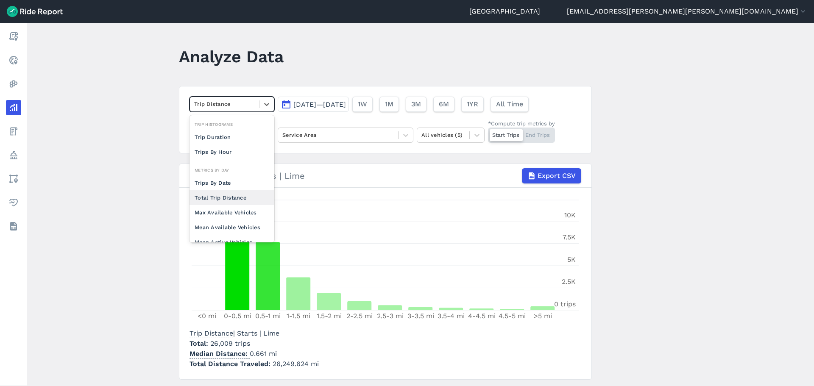
click at [217, 195] on div "Total Trip Distance" at bounding box center [231, 197] width 85 height 15
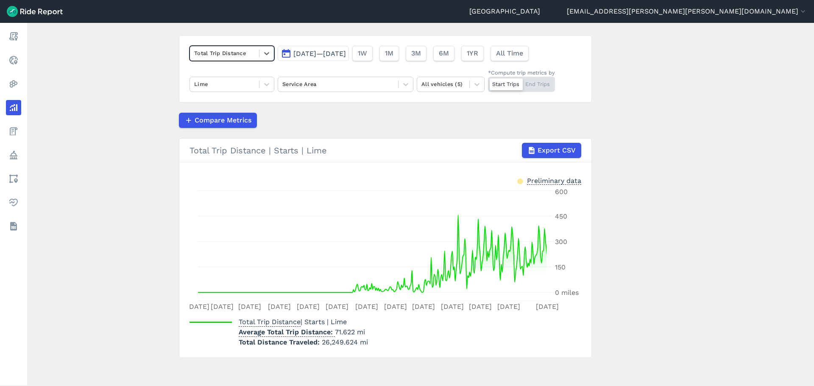
scroll to position [53, 0]
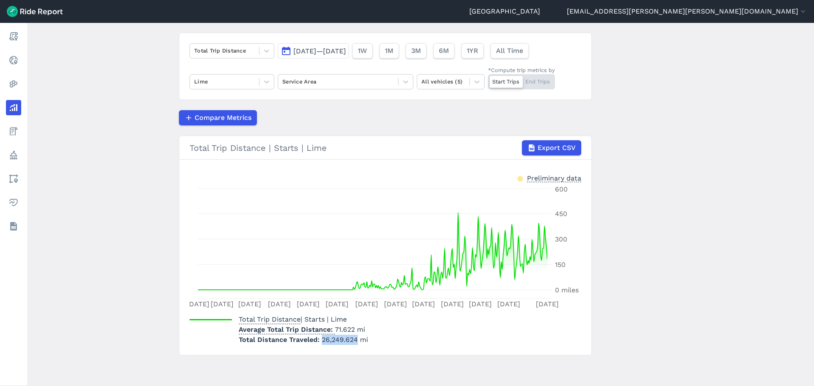
drag, startPoint x: 354, startPoint y: 340, endPoint x: 320, endPoint y: 338, distance: 34.4
click at [322, 338] on span "26,249.624 mi" at bounding box center [345, 340] width 46 height 8
drag, startPoint x: 352, startPoint y: 329, endPoint x: 333, endPoint y: 329, distance: 18.7
click at [333, 329] on p "Average Total Trip Distance 71.622 mi" at bounding box center [303, 330] width 129 height 10
click at [116, 164] on main "Analyze Data Total Trip Distance [DATE]—[DATE] 1W 1M 3M 6M 1YR All Time Lime Se…" at bounding box center [420, 204] width 787 height 363
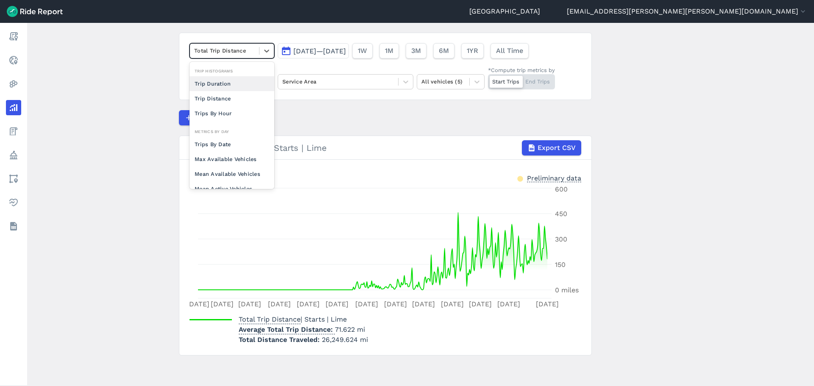
click at [209, 56] on div at bounding box center [224, 51] width 61 height 10
click at [232, 144] on div "Trips By Date" at bounding box center [231, 144] width 85 height 15
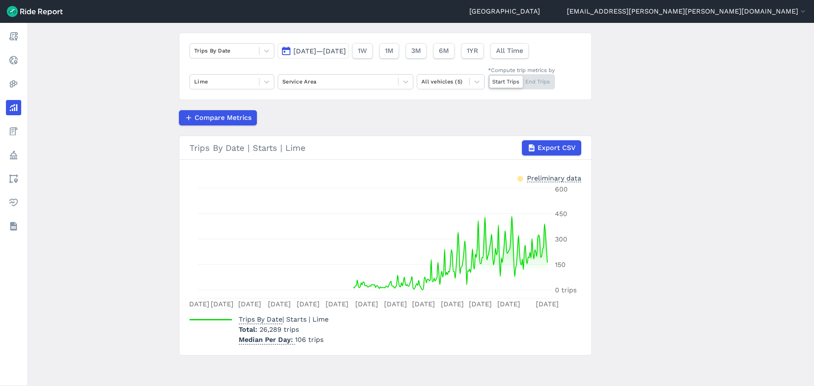
click at [164, 173] on main "Analyze Data Trips By Date [DATE]—[DATE] 1W 1M 3M 6M 1YR All Time Lime Service …" at bounding box center [420, 204] width 787 height 363
click at [482, 217] on icon "[DATE] [DATE] [DATE] Sep [DATE] Nov [DATE] Jan [DATE] Mar [DATE] May [DATE] 0 t…" at bounding box center [385, 247] width 392 height 127
click at [511, 215] on circle at bounding box center [511, 215] width 3 height 3
click at [219, 50] on div at bounding box center [224, 51] width 61 height 10
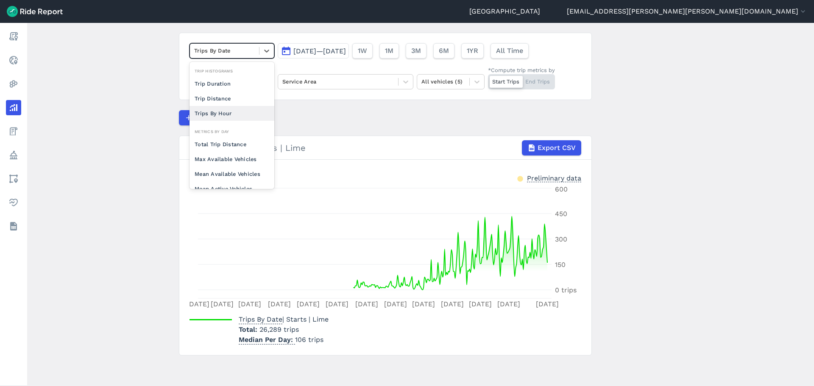
click at [212, 107] on div "Trips By Hour" at bounding box center [231, 113] width 85 height 15
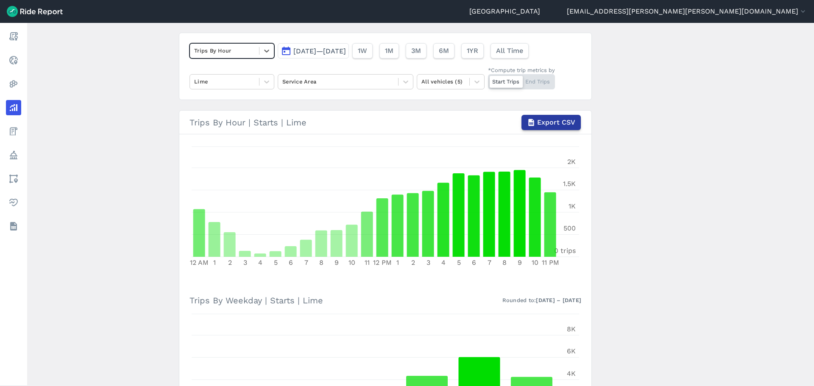
click at [550, 117] on span "Export CSV" at bounding box center [556, 122] width 38 height 10
click at [202, 53] on div at bounding box center [224, 51] width 61 height 10
click at [101, 207] on main "Analyze Data Trips By Hour [DATE]—[DATE] 1W 1M 3M 6M 1YR All Time Lime Service …" at bounding box center [420, 204] width 787 height 363
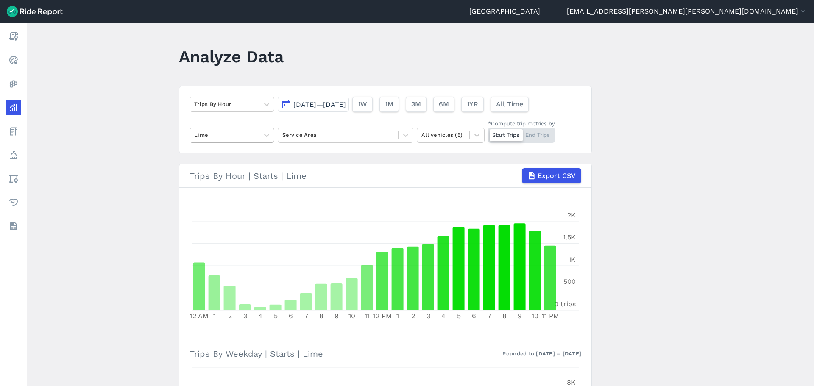
click at [229, 138] on div at bounding box center [224, 135] width 61 height 10
click at [223, 152] on div "All operators" at bounding box center [231, 155] width 85 height 15
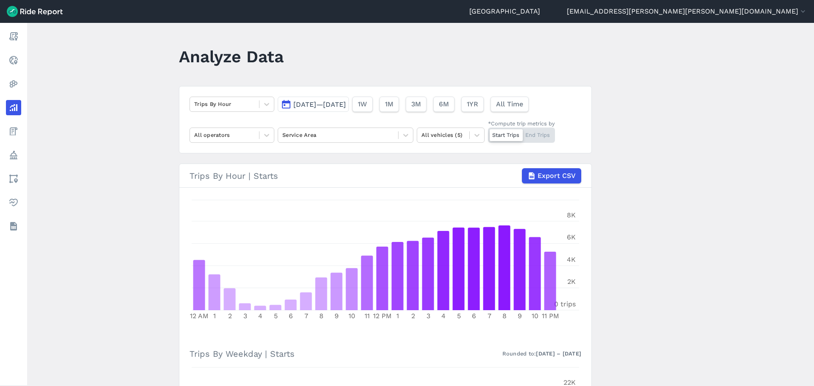
click at [136, 250] on main "Analyze Data Trips By Hour [DATE]—[DATE] 1W 1M 3M 6M 1YR All Time All operators…" at bounding box center [420, 204] width 787 height 363
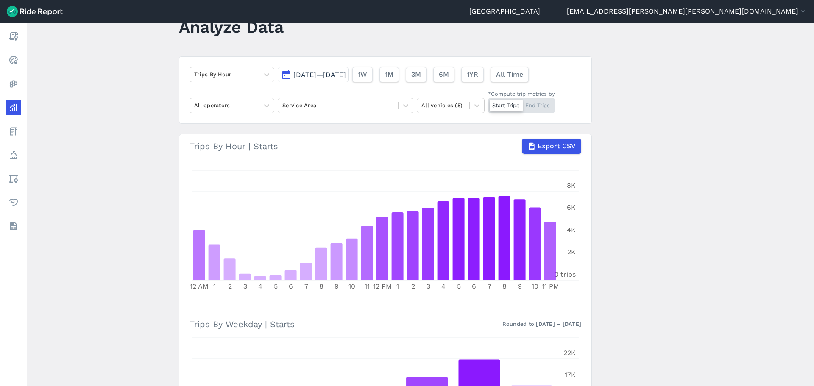
scroll to position [42, 0]
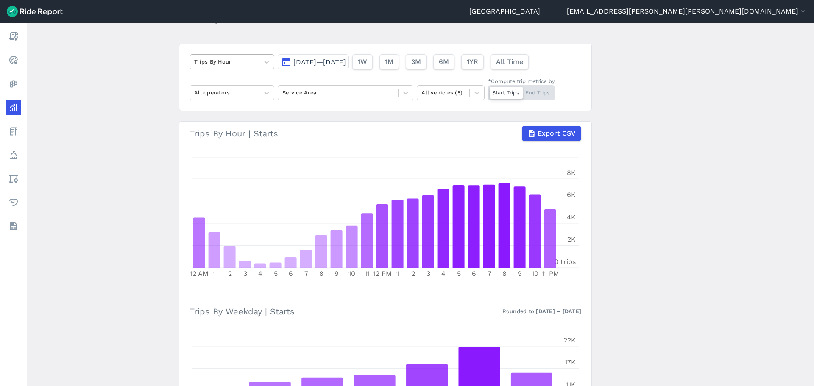
click at [218, 67] on div at bounding box center [224, 62] width 61 height 10
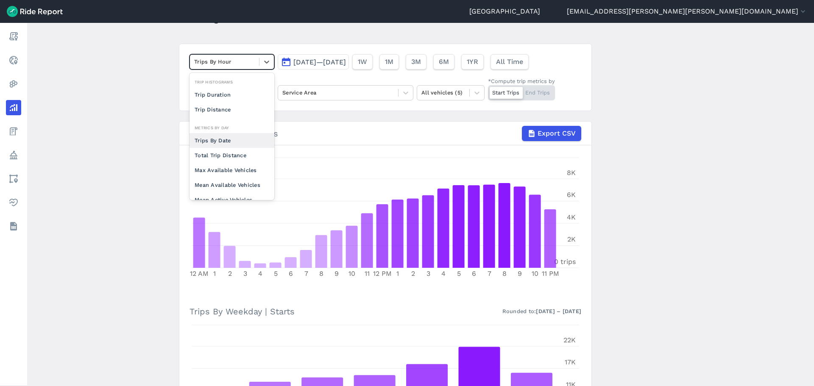
click at [211, 140] on div "Trips By Date" at bounding box center [231, 140] width 85 height 15
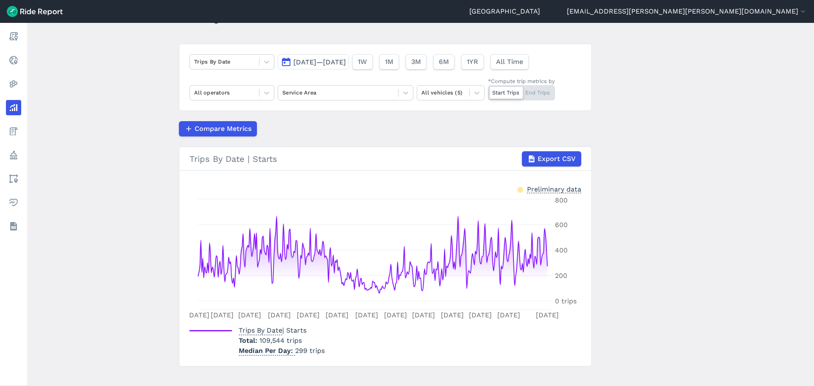
click at [146, 137] on main "Analyze Data Trips By Date [DATE]—[DATE] 1W 1M 3M 6M 1YR All Time All operators…" at bounding box center [420, 204] width 787 height 363
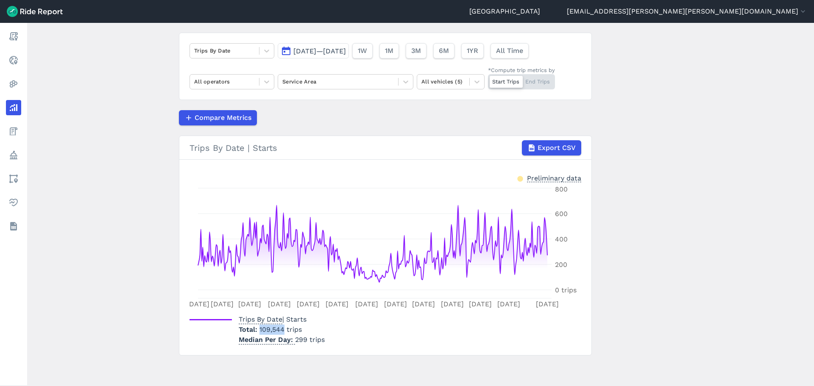
drag, startPoint x: 282, startPoint y: 329, endPoint x: 259, endPoint y: 330, distance: 23.3
click at [259, 330] on span "109,544 trips" at bounding box center [280, 330] width 42 height 8
click at [104, 142] on main "Analyze Data Trips By Date [DATE]—[DATE] 1W 1M 3M 6M 1YR All Time All operators…" at bounding box center [420, 204] width 787 height 363
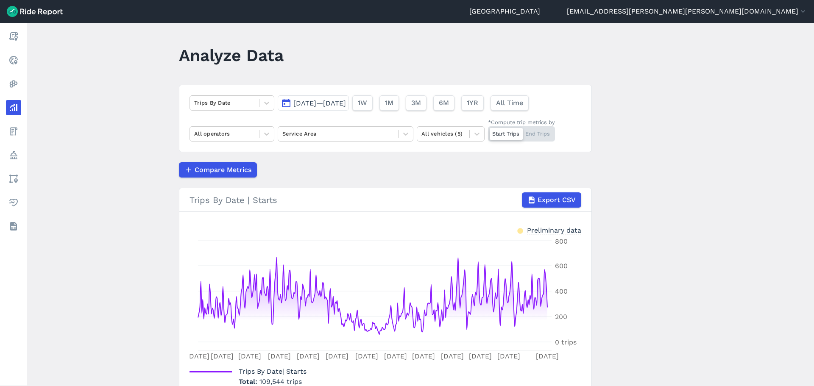
scroll to position [0, 0]
click at [225, 105] on div at bounding box center [224, 104] width 61 height 10
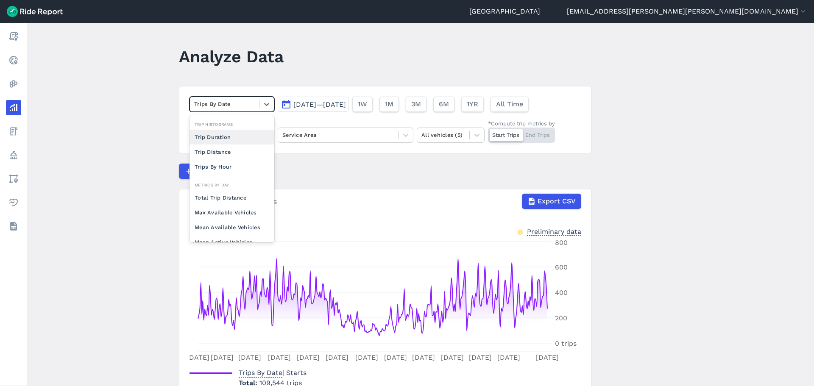
click at [224, 136] on div "Trip Duration" at bounding box center [231, 137] width 85 height 15
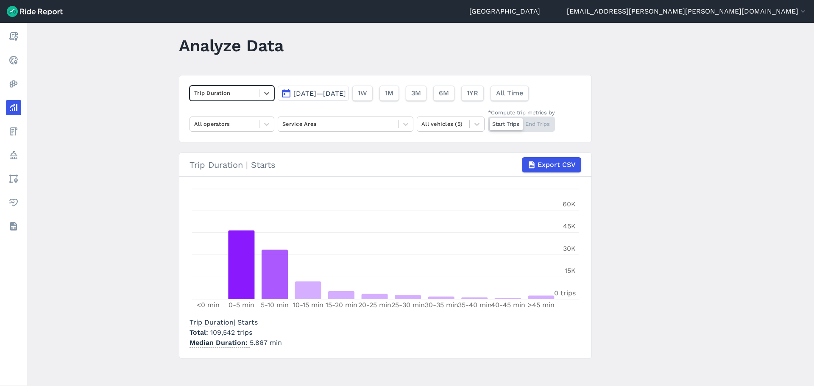
scroll to position [14, 0]
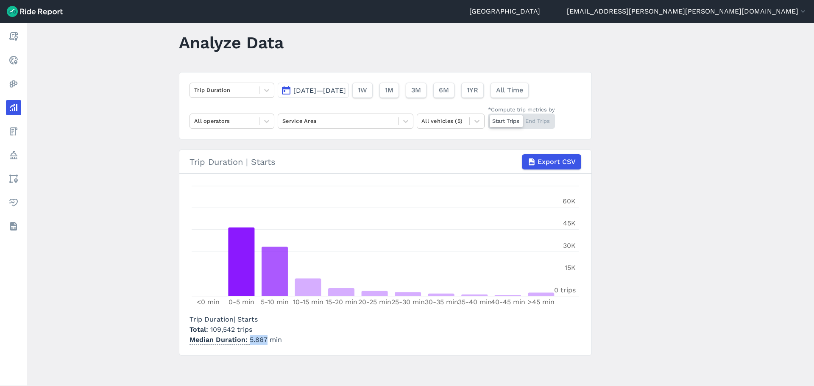
drag, startPoint x: 264, startPoint y: 340, endPoint x: 247, endPoint y: 337, distance: 17.2
click at [247, 337] on p "Median Duration 5.867 min" at bounding box center [235, 340] width 92 height 10
click at [197, 92] on div at bounding box center [224, 90] width 61 height 10
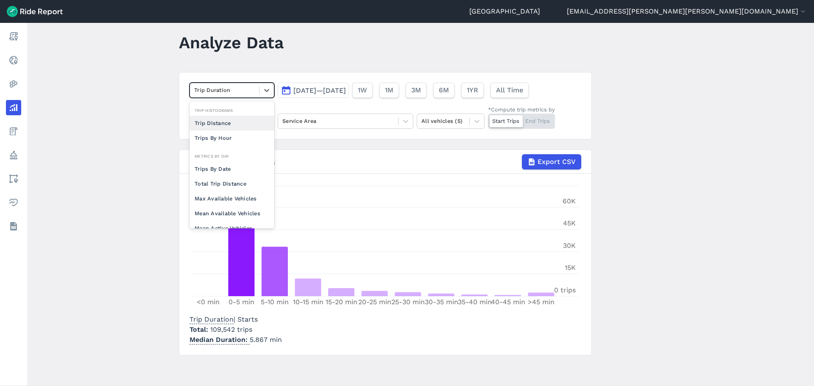
click at [218, 123] on div "Trip Distance" at bounding box center [231, 123] width 85 height 15
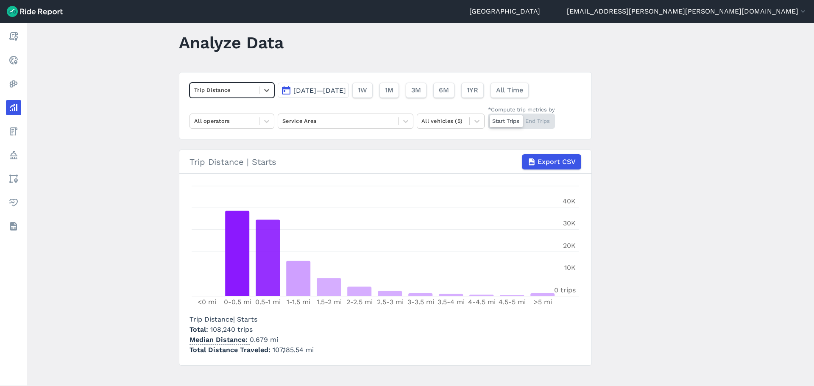
drag, startPoint x: 295, startPoint y: 320, endPoint x: 287, endPoint y: 326, distance: 10.0
click at [295, 320] on div "Trip Distance | Starts Total 108,240 trips Median Distance 0.679 mi Total Dista…" at bounding box center [251, 335] width 124 height 41
drag, startPoint x: 265, startPoint y: 339, endPoint x: 248, endPoint y: 340, distance: 17.4
click at [248, 340] on p "Median Distance 0.679 mi" at bounding box center [251, 340] width 124 height 10
click at [714, 316] on main "Analyze Data Trip Distance [DATE]—[DATE] 1W 1M 3M 6M 1YR All Time All operators…" at bounding box center [420, 204] width 787 height 363
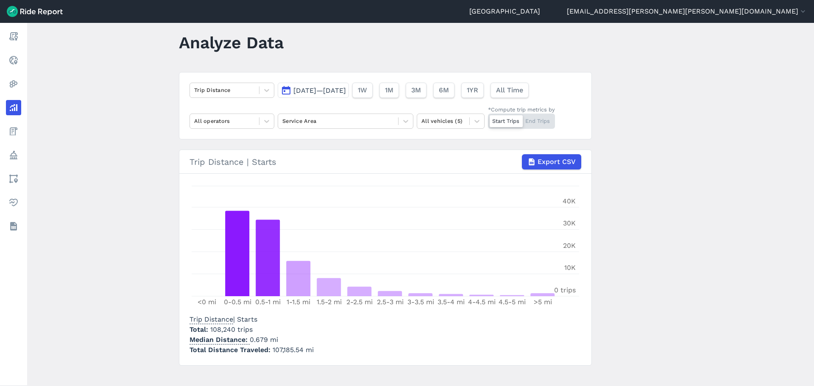
click at [301, 348] on span "107,185.54 mi" at bounding box center [293, 350] width 41 height 8
click at [214, 89] on div at bounding box center [224, 90] width 61 height 10
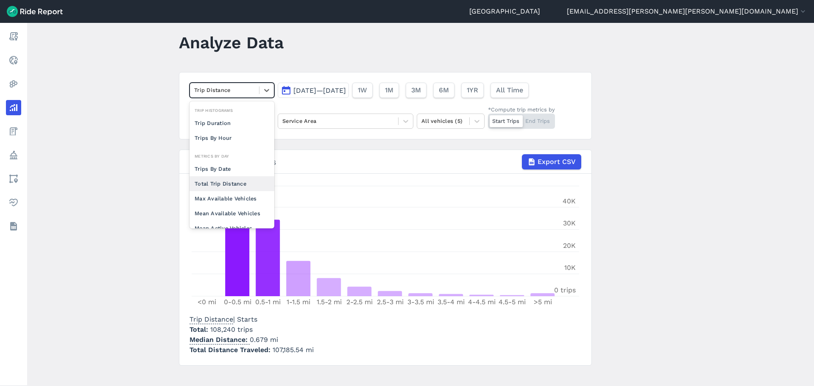
click at [230, 186] on div "Total Trip Distance" at bounding box center [231, 183] width 85 height 15
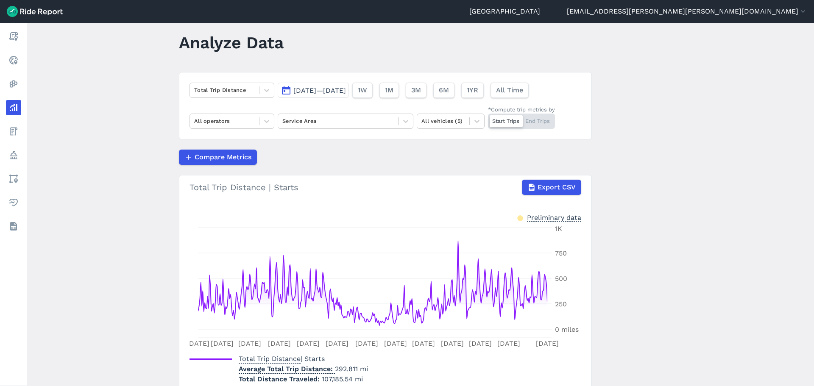
click at [102, 241] on main "Analyze Data Total Trip Distance [DATE]—[DATE] 1W 1M 3M 6M 1YR All Time All ope…" at bounding box center [420, 204] width 787 height 363
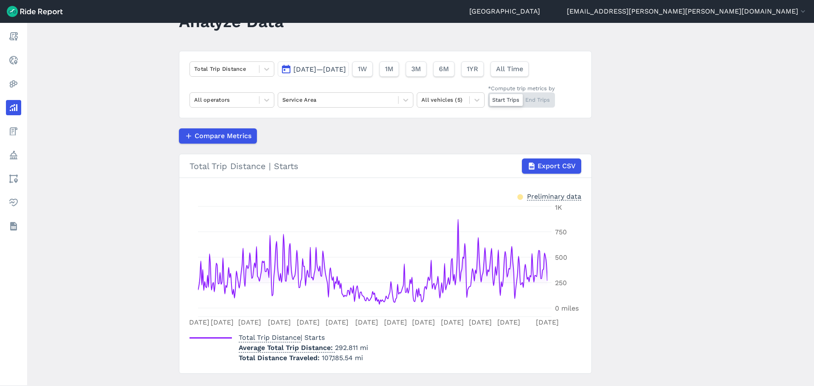
scroll to position [53, 0]
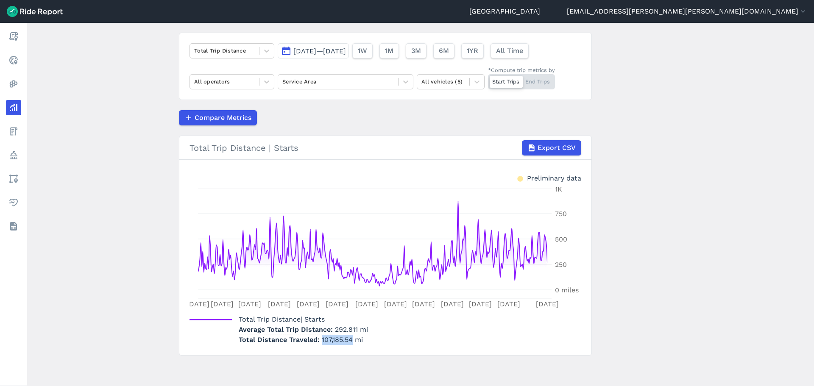
drag, startPoint x: 351, startPoint y: 339, endPoint x: 321, endPoint y: 340, distance: 30.5
click at [322, 340] on span "107,185.54 mi" at bounding box center [342, 340] width 41 height 8
click at [370, 337] on div "Total Trip Distance | Starts Average Total Trip Distance 292.811 mi Total Dista…" at bounding box center [281, 328] width 185 height 34
drag, startPoint x: 355, startPoint y: 327, endPoint x: 334, endPoint y: 328, distance: 21.7
click at [334, 328] on p "Average Total Trip Distance 292.811 mi" at bounding box center [303, 330] width 129 height 10
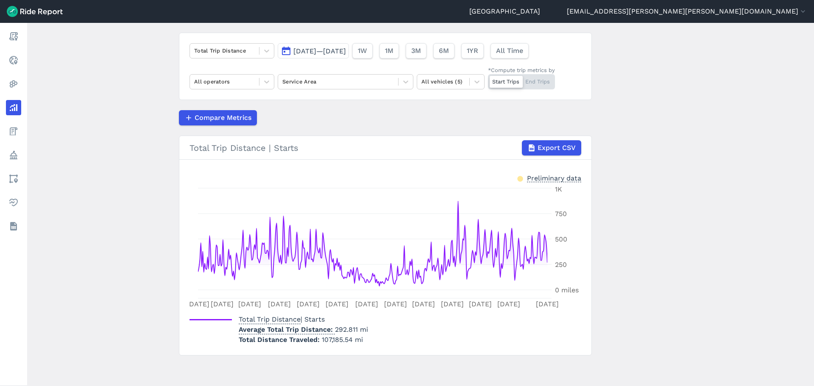
click at [657, 316] on main "Analyze Data Total Trip Distance [DATE]—[DATE] 1W 1M 3M 6M 1YR All Time All ope…" at bounding box center [420, 204] width 787 height 363
click at [256, 50] on div "Total Trip Distance" at bounding box center [224, 50] width 69 height 13
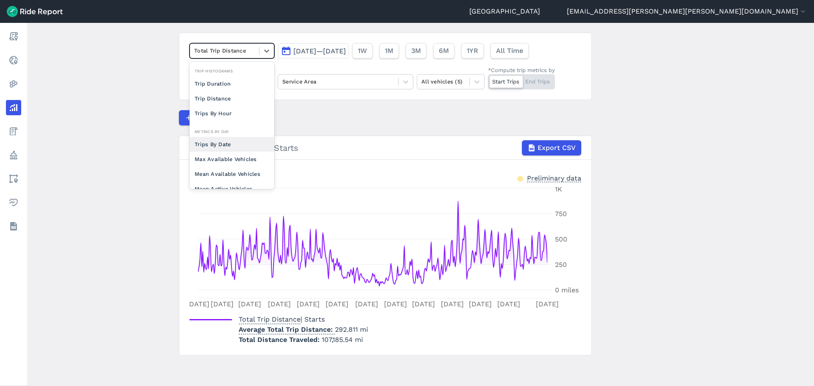
click at [225, 142] on div "Trips By Date" at bounding box center [231, 144] width 85 height 15
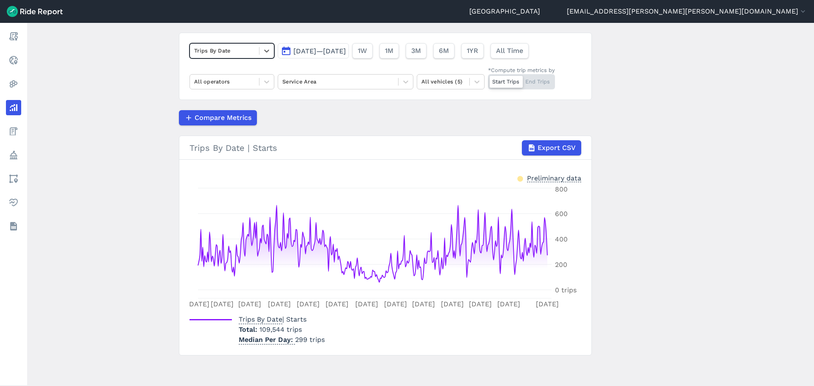
click at [85, 165] on main "Analyze Data option Trips By Date, selected. Select is focused ,type to refine …" at bounding box center [420, 204] width 787 height 363
click at [141, 120] on main "Analyze Data Trips By Date [DATE]—[DATE] 1W 1M 3M 6M 1YR All Time All operators…" at bounding box center [420, 204] width 787 height 363
click at [214, 51] on div at bounding box center [224, 51] width 61 height 10
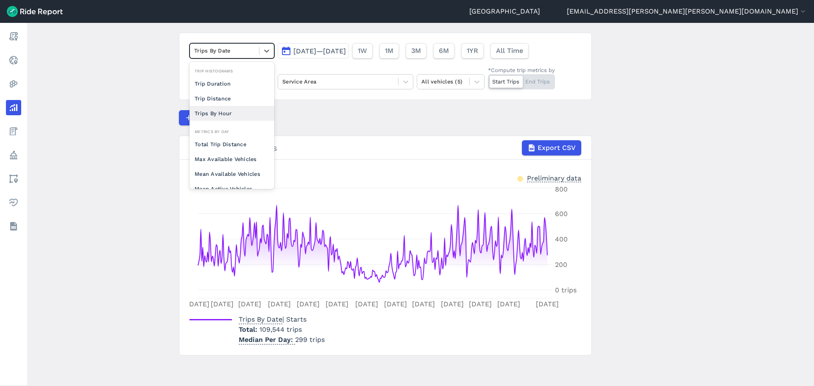
click at [233, 112] on div "Trips By Hour" at bounding box center [231, 113] width 85 height 15
